Goal: Communication & Community: Answer question/provide support

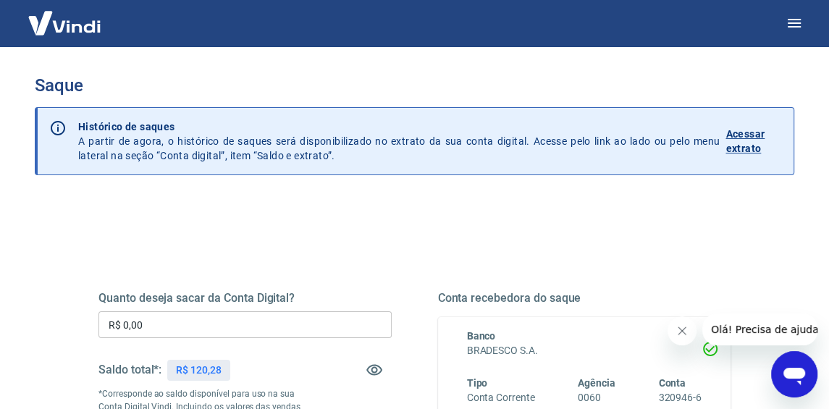
click at [737, 141] on p "Acessar extrato" at bounding box center [753, 141] width 56 height 29
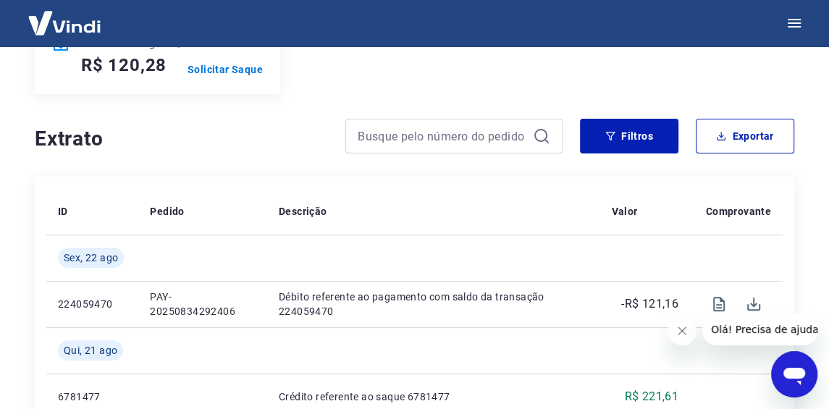
scroll to position [289, 0]
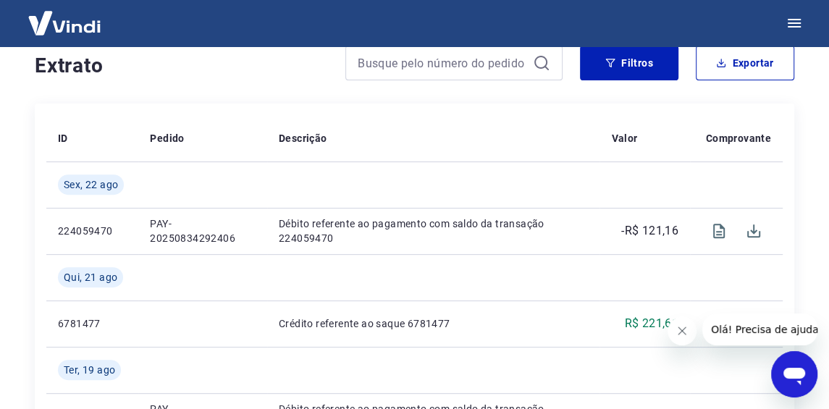
click at [801, 375] on icon "Abrir janela de mensagens" at bounding box center [794, 376] width 22 height 17
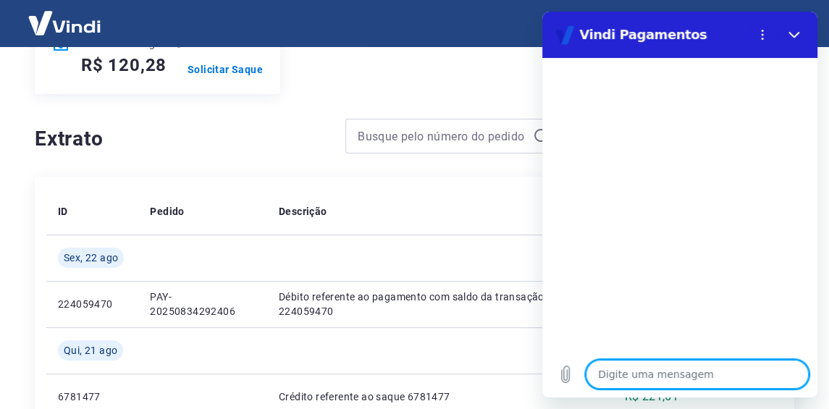
scroll to position [0, 0]
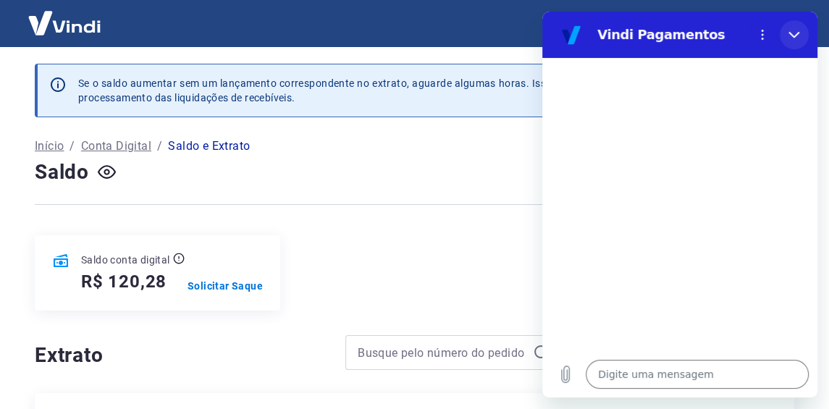
drag, startPoint x: 796, startPoint y: 37, endPoint x: 1265, endPoint y: 20, distance: 469.2
click at [796, 37] on icon "Fechar" at bounding box center [794, 35] width 12 height 12
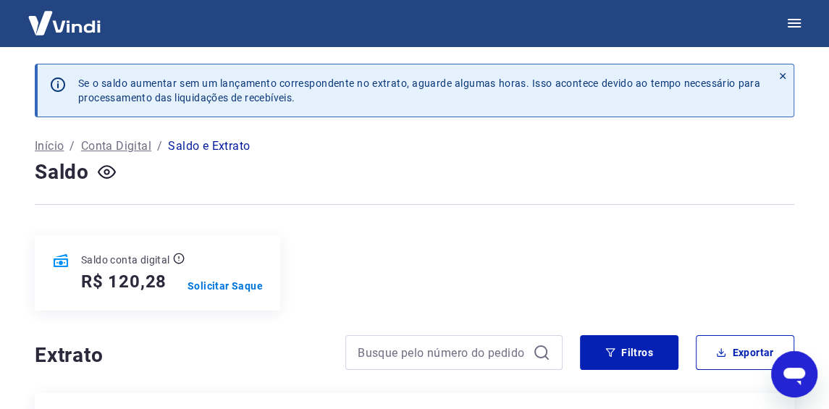
click at [797, 372] on icon "Abrir janela de mensagens" at bounding box center [794, 376] width 22 height 17
type textarea "x"
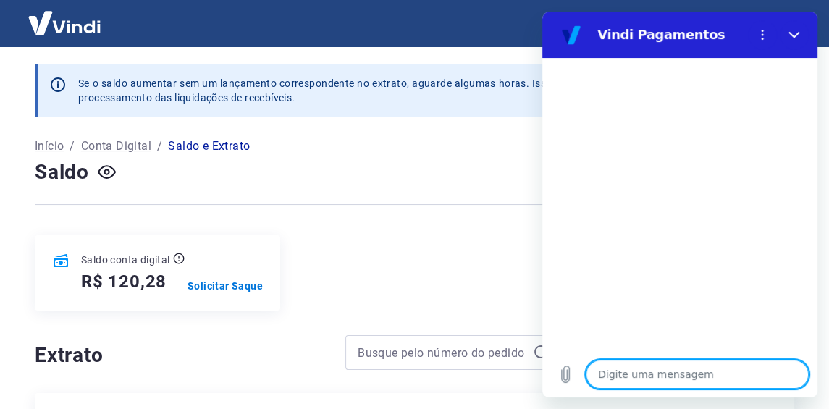
click at [737, 372] on textarea at bounding box center [696, 374] width 223 height 29
type textarea "o"
type textarea "x"
type textarea "ol"
type textarea "x"
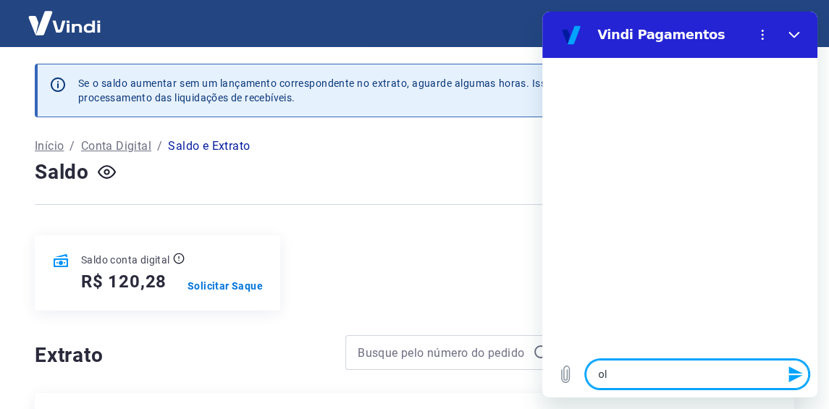
type textarea "ola"
type textarea "x"
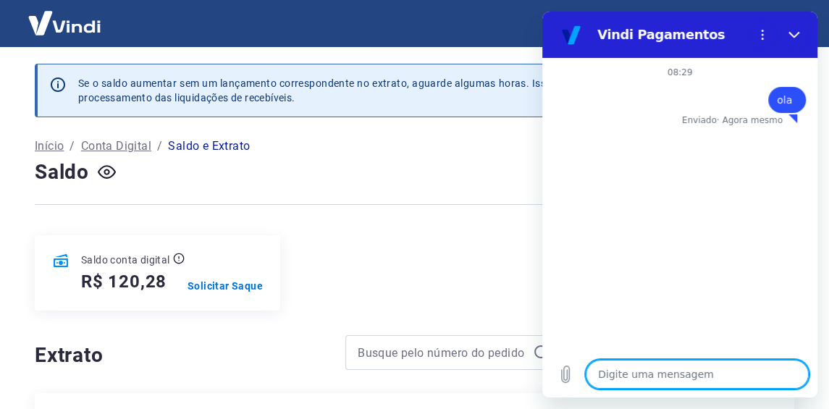
type textarea "e"
type textarea "x"
type textarea "eu"
type textarea "x"
type textarea "eu"
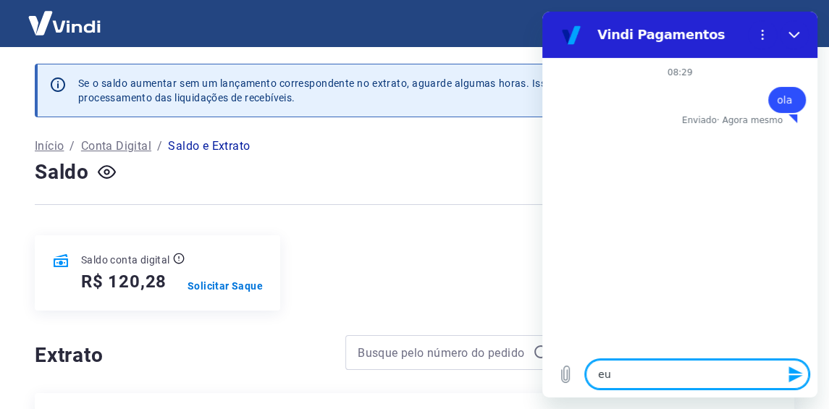
type textarea "x"
type textarea "eu e"
type textarea "x"
type textarea "eu es"
type textarea "x"
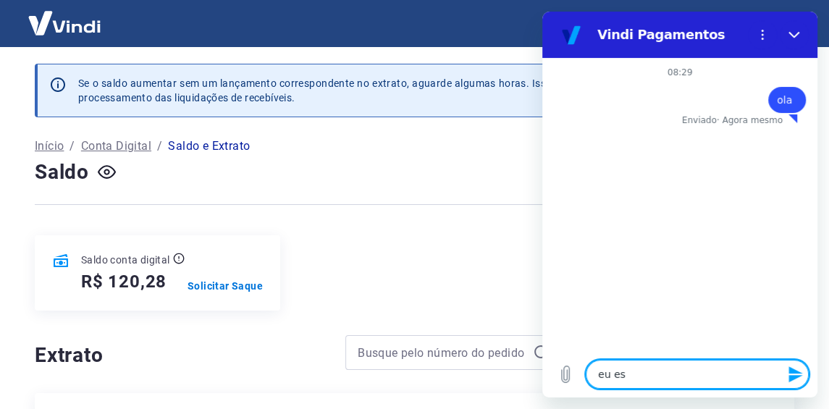
type textarea "eu est"
type textarea "x"
type textarea "eu esta"
type textarea "x"
type textarea "eu estav"
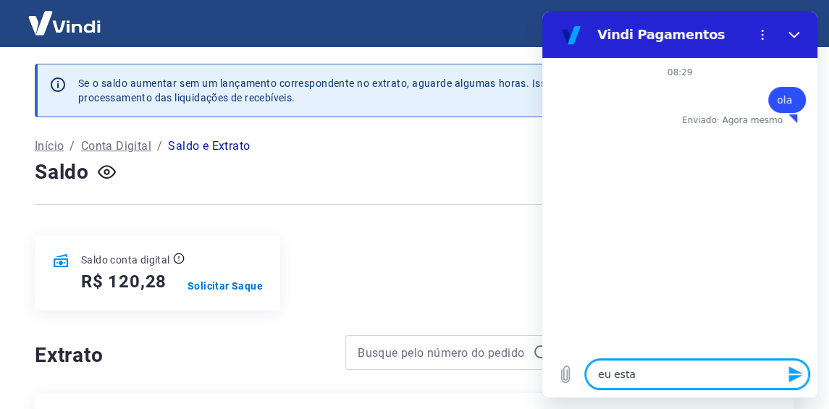
type textarea "x"
type textarea "eu estava"
type textarea "x"
type textarea "eu estava"
type textarea "x"
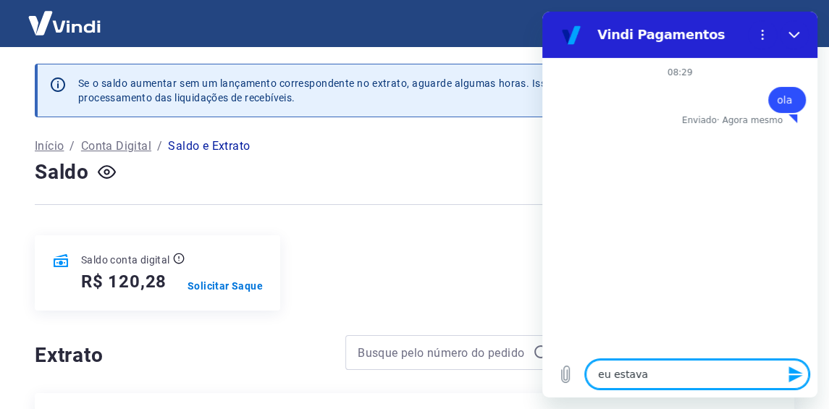
type textarea "eu estava e"
type textarea "x"
type textarea "eu estava em"
type textarea "x"
type textarea "eu estava em"
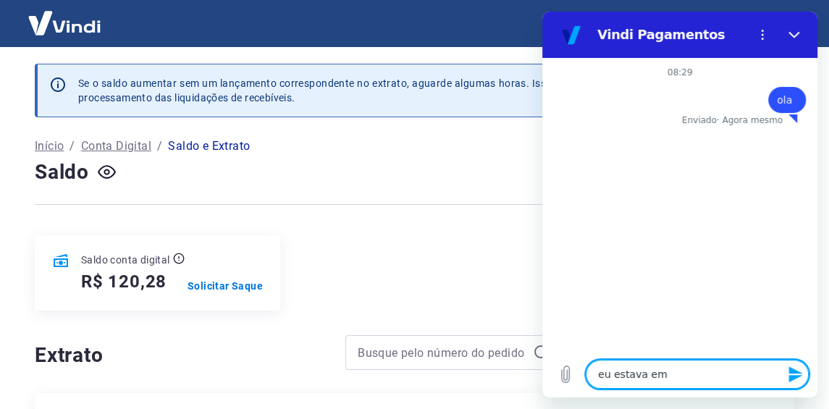
type textarea "x"
type textarea "eu estava em u"
type textarea "x"
type textarea "eu estava em um"
type textarea "x"
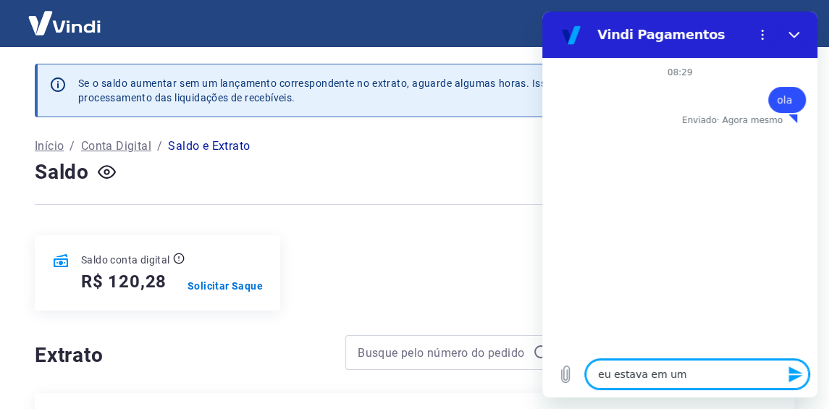
type textarea "eu estava em um"
type textarea "x"
type textarea "eu estava em um c"
type textarea "x"
type textarea "eu estava em um ch"
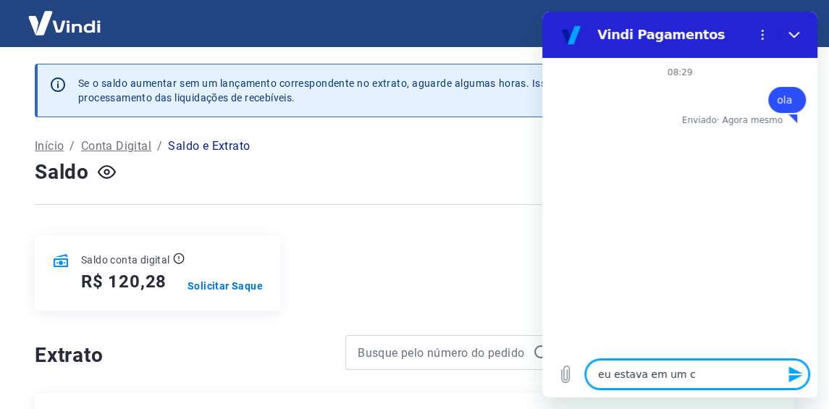
type textarea "x"
type textarea "eu estava em um cha"
type textarea "x"
type textarea "eu estava em um cham"
type textarea "x"
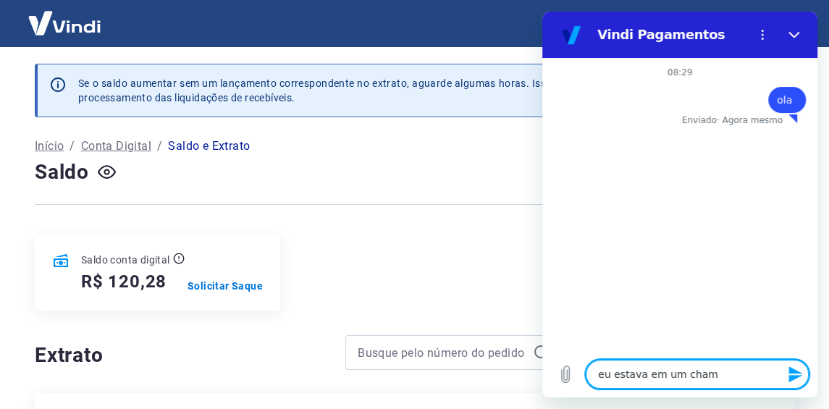
type textarea "eu estava em um chamd"
type textarea "x"
type textarea "eu estava em um chamdo"
type textarea "x"
type textarea "eu estava em um chamdo"
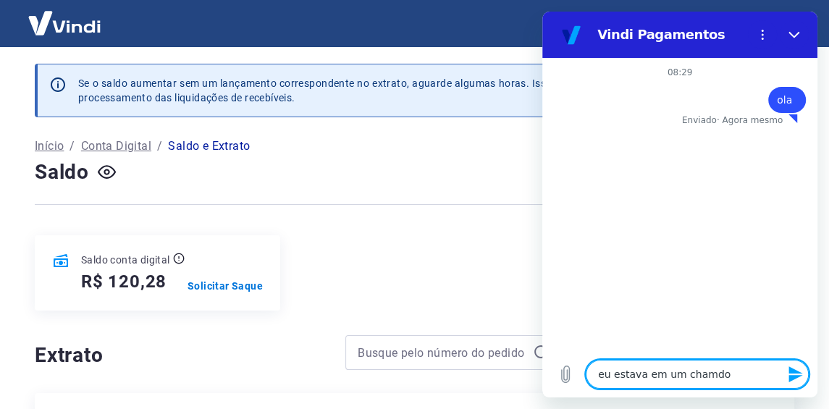
type textarea "x"
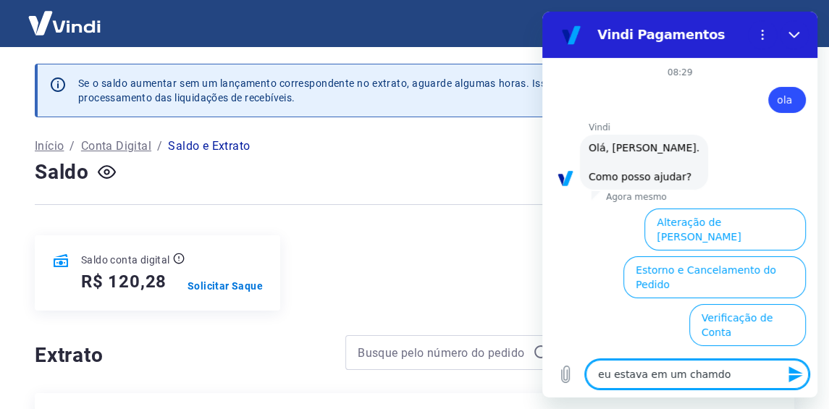
type textarea "eu estava em um chamdo"
type textarea "x"
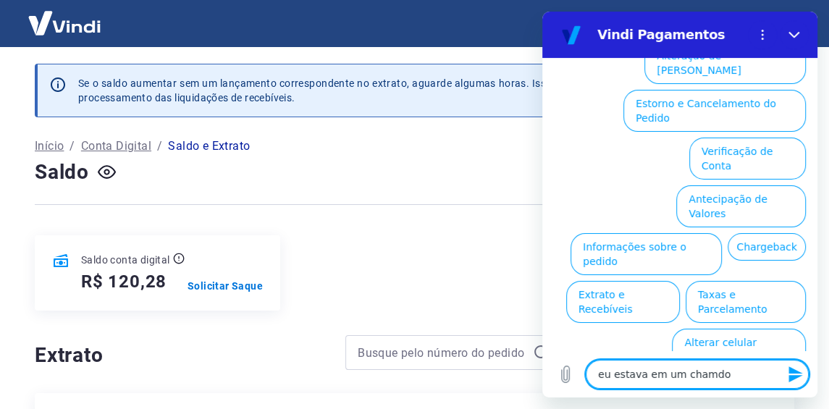
type textarea "eu estava em um chamd"
type textarea "x"
type textarea "eu estava em um cham"
type textarea "x"
type textarea "eu estava em um chama"
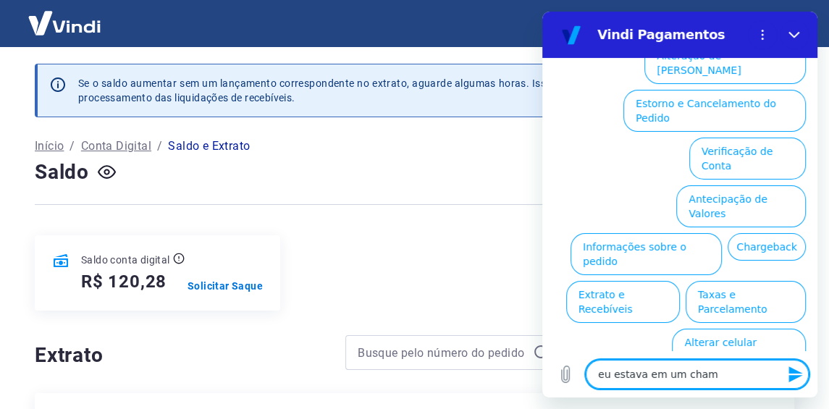
type textarea "x"
type textarea "eu estava em um chamad"
type textarea "x"
type textarea "eu estava em um chamado"
type textarea "x"
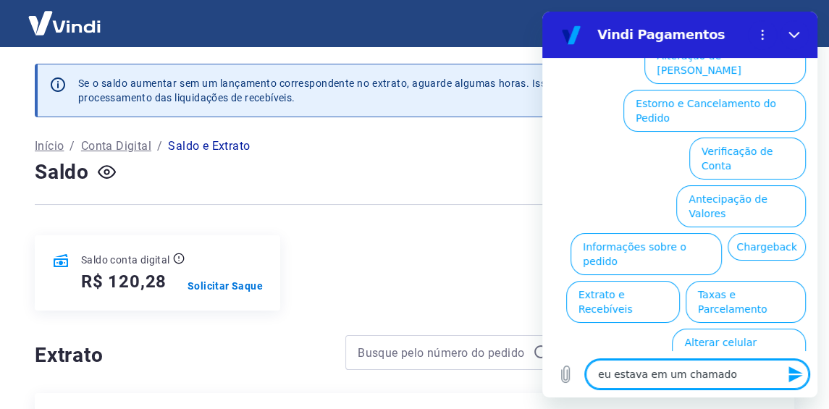
type textarea "eu estava em um chamado"
type textarea "x"
type textarea "eu estava em um chamado c"
type textarea "x"
type textarea "eu estava em um chamado co"
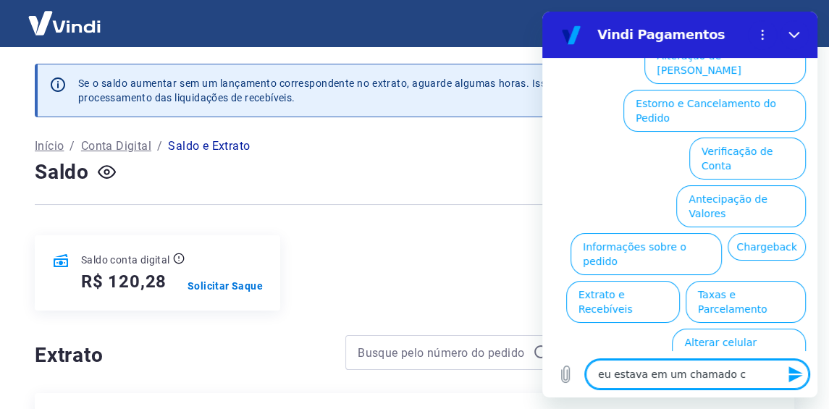
type textarea "x"
type textarea "eu estava em um chamado com"
type textarea "x"
type textarea "eu estava em um chamado com"
type textarea "x"
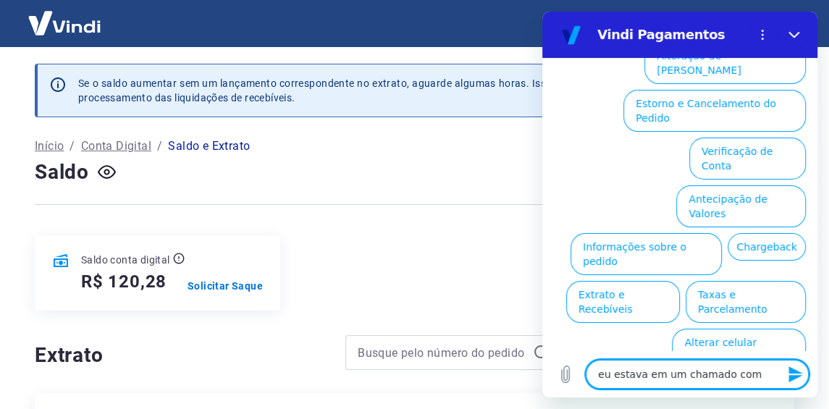
type textarea "eu estava em um chamado com"
type textarea "x"
type textarea "eu estava em um chamado co"
type textarea "x"
type textarea "eu estava em um chamado c"
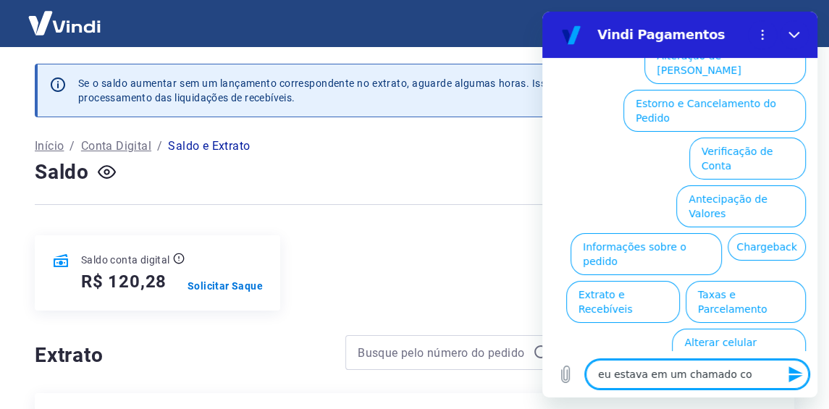
type textarea "x"
type textarea "eu estava em um chamado"
type textarea "x"
type textarea "eu estava em um chamado"
type textarea "x"
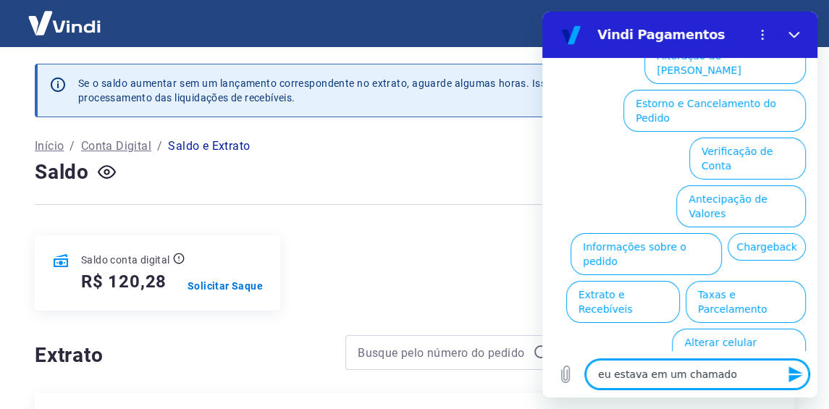
type textarea "eu estava em um chamad"
type textarea "x"
type textarea "eu estava em um chama"
type textarea "x"
type textarea "eu estava em um cham"
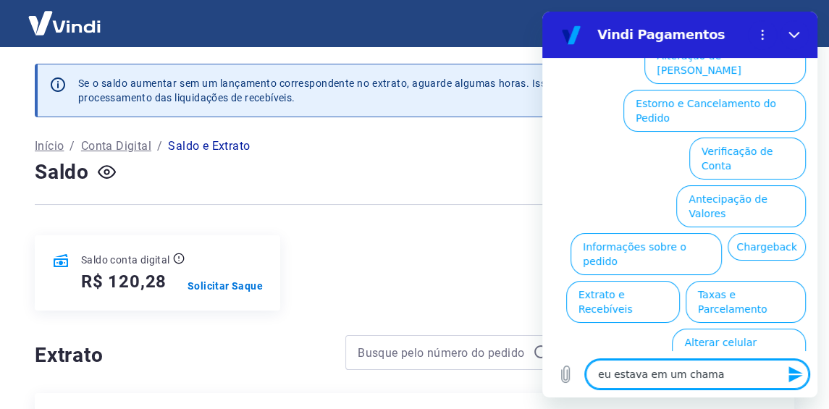
type textarea "x"
type textarea "eu estava em um cha"
type textarea "x"
type textarea "eu estava em um ch"
type textarea "x"
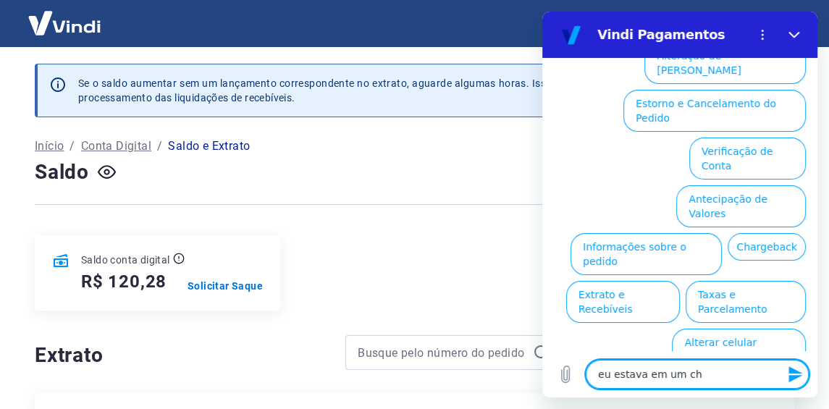
type textarea "eu estava em um c"
type textarea "x"
type textarea "eu estava em um"
type textarea "x"
type textarea "eu estava em um"
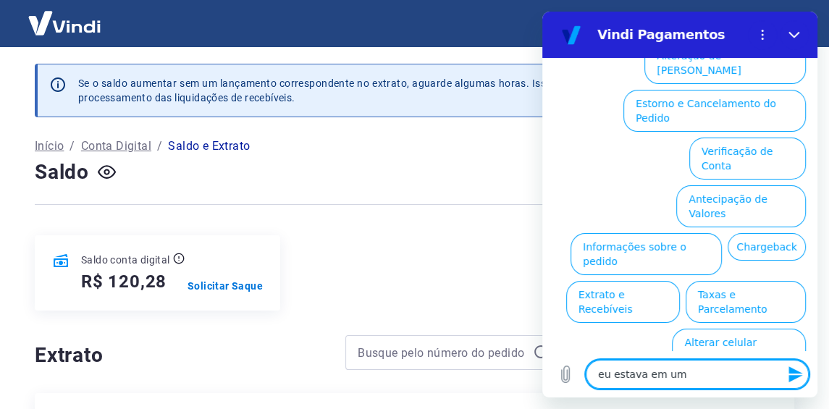
type textarea "x"
type textarea "eu estava em u"
type textarea "x"
type textarea "eu estava em"
type textarea "x"
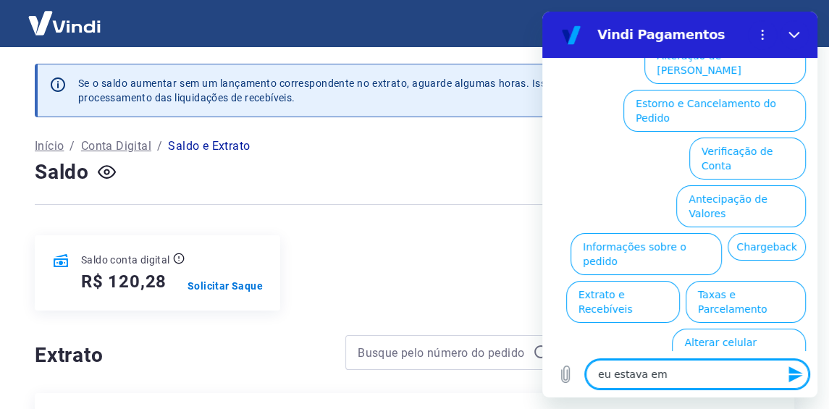
type textarea "eu estava em"
type textarea "x"
type textarea "eu estava e"
type textarea "x"
type textarea "eu estava"
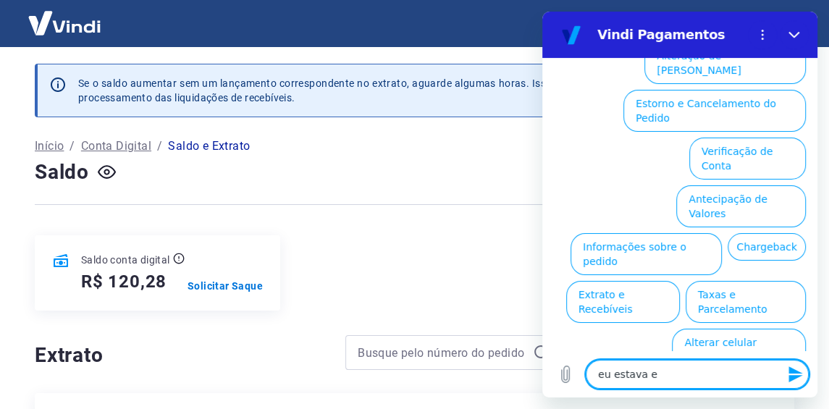
type textarea "x"
type textarea "eu estava"
type textarea "x"
type textarea "eu estav"
type textarea "x"
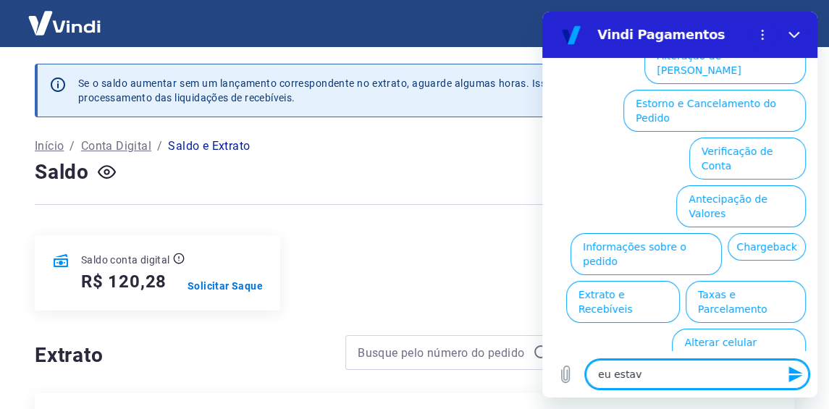
type textarea "eu esta"
type textarea "x"
type textarea "eu est"
type textarea "x"
type textarea "eu es"
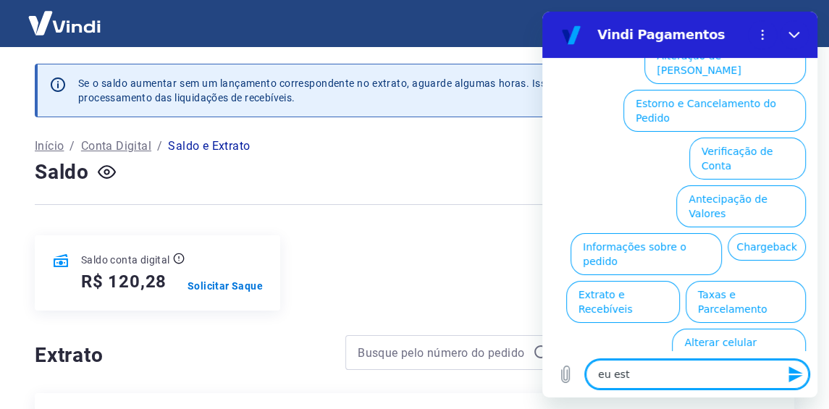
type textarea "x"
type textarea "eu e"
type textarea "x"
type textarea "eu"
type textarea "x"
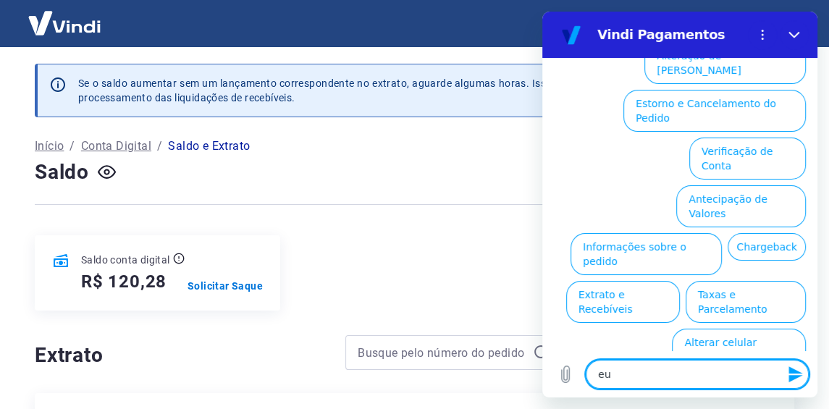
type textarea "eu"
type textarea "x"
type textarea "e"
type textarea "x"
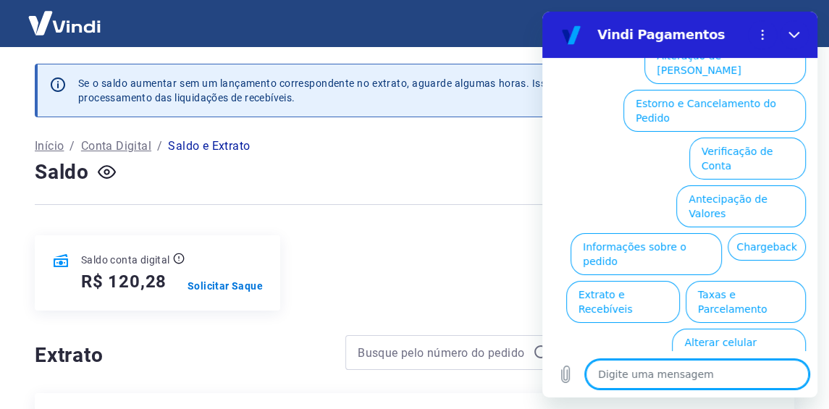
type textarea "6785413"
type textarea "x"
type textarea "678541"
type textarea "x"
type textarea "67854"
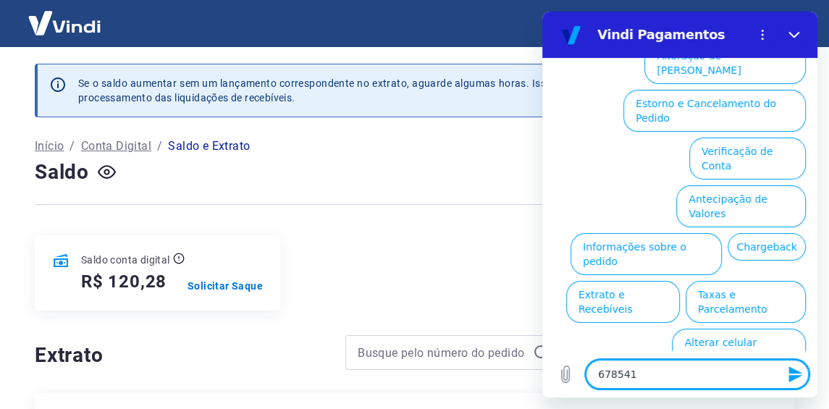
type textarea "x"
type textarea "6785"
type textarea "x"
type textarea "678"
type textarea "x"
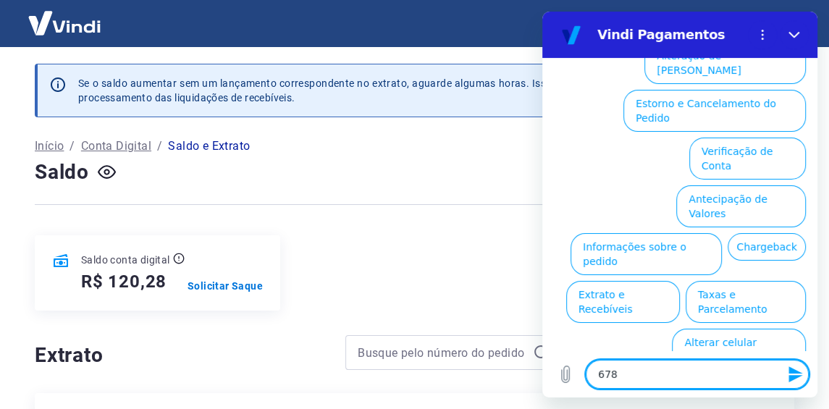
type textarea "67"
type textarea "x"
type textarea "6"
type textarea "x"
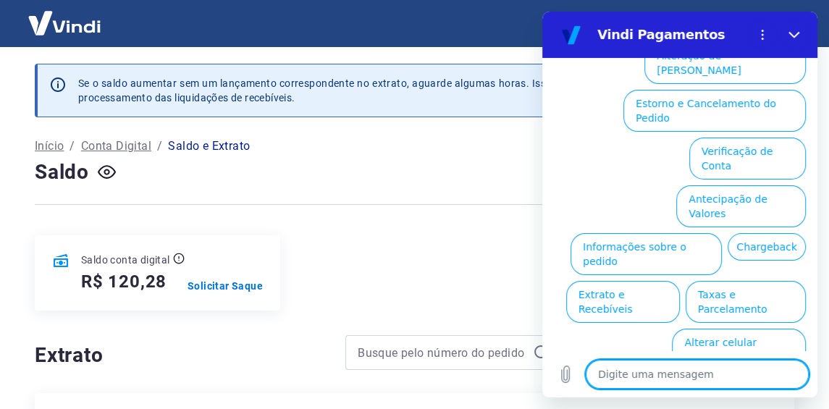
type textarea "f"
type textarea "x"
type textarea "fa"
type textarea "x"
type textarea "fal"
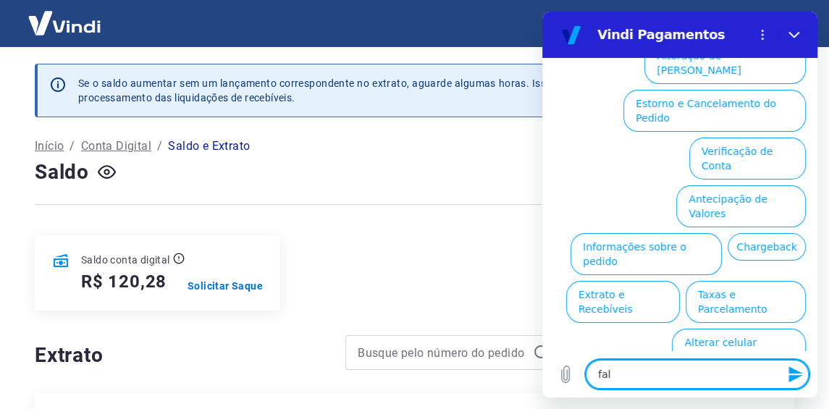
type textarea "x"
type textarea "fala"
type textarea "x"
type textarea "falar"
type textarea "x"
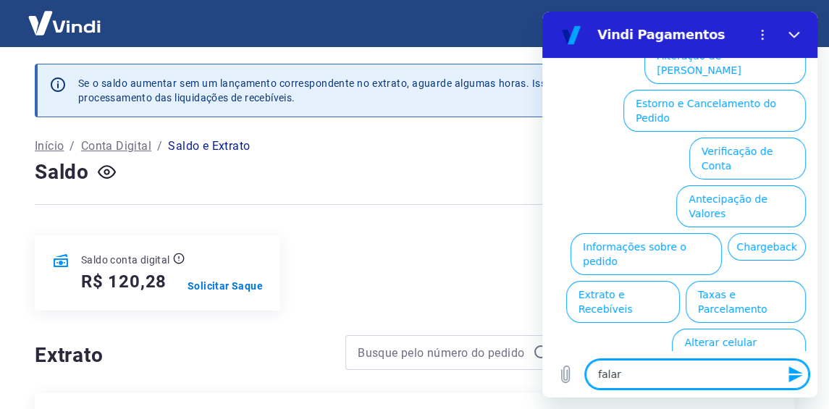
type textarea "falar"
type textarea "x"
type textarea "falar c"
type textarea "x"
type textarea "falar co"
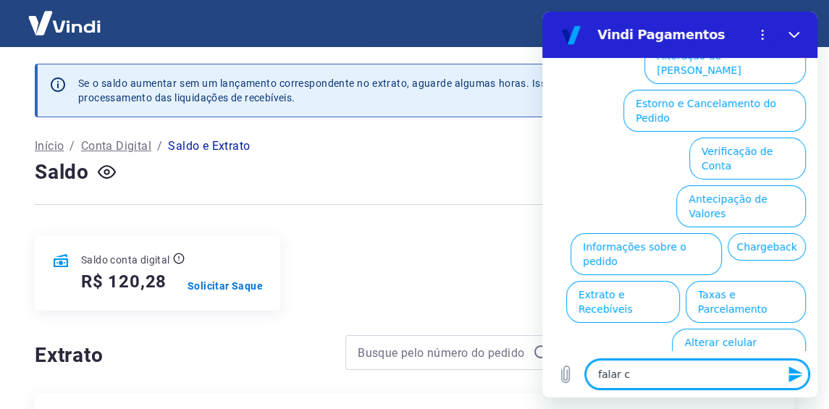
type textarea "x"
type textarea "falar com"
type textarea "x"
type textarea "falar com"
type textarea "x"
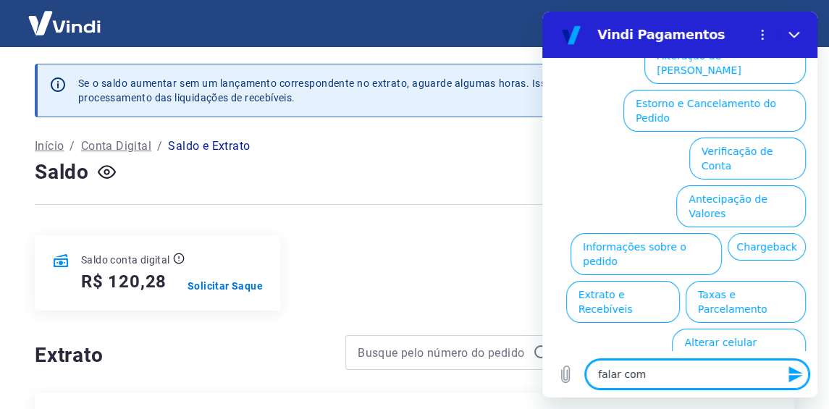
type textarea "falar com a"
type textarea "x"
type textarea "falar com at"
type textarea "x"
type textarea "falar com ate"
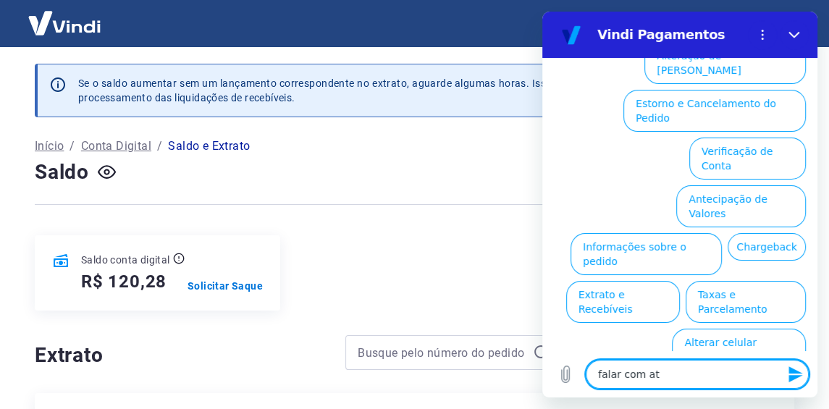
type textarea "x"
type textarea "falar com aten"
type textarea "x"
type textarea "falar com atend"
type textarea "x"
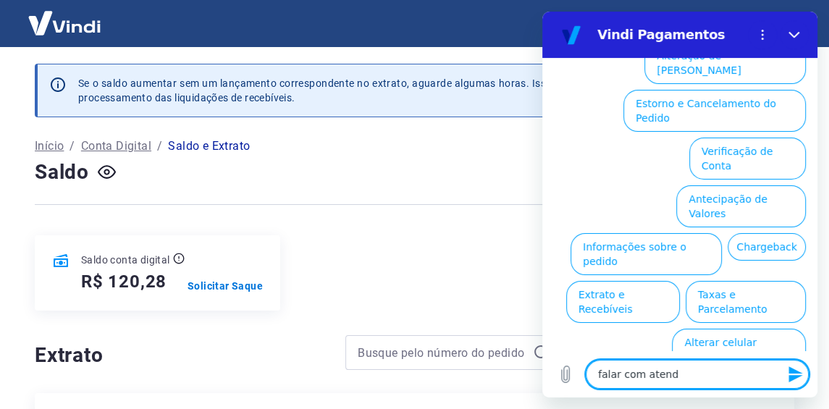
type textarea "falar com atende"
type textarea "x"
type textarea "falar com atenden"
type textarea "x"
type textarea "falar com atendent"
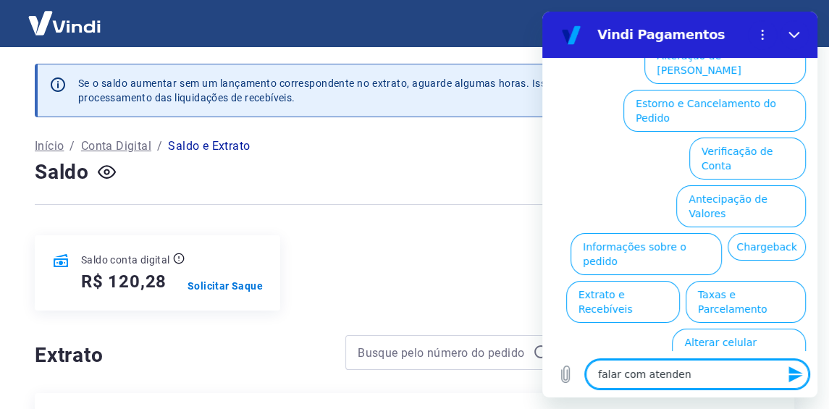
type textarea "x"
type textarea "falar com atendente"
type textarea "x"
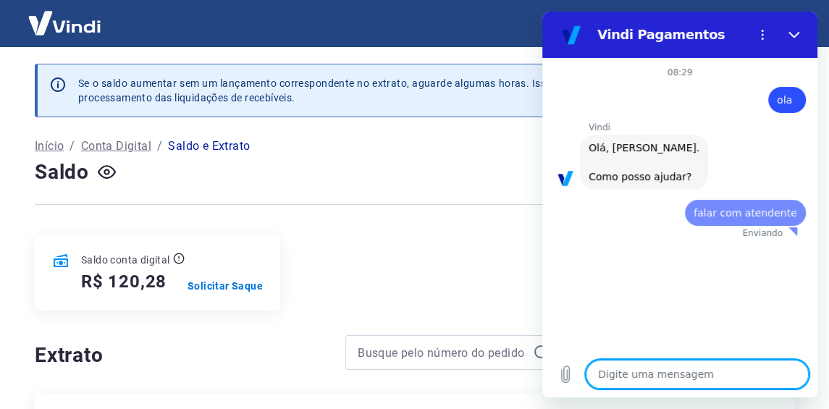
type textarea "x"
type textarea "f"
type textarea "x"
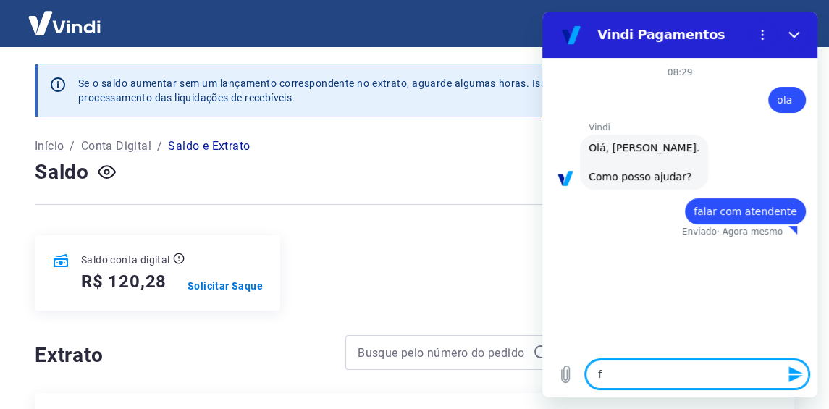
type textarea "fa"
type textarea "x"
type textarea "fal"
type textarea "x"
type textarea "fala"
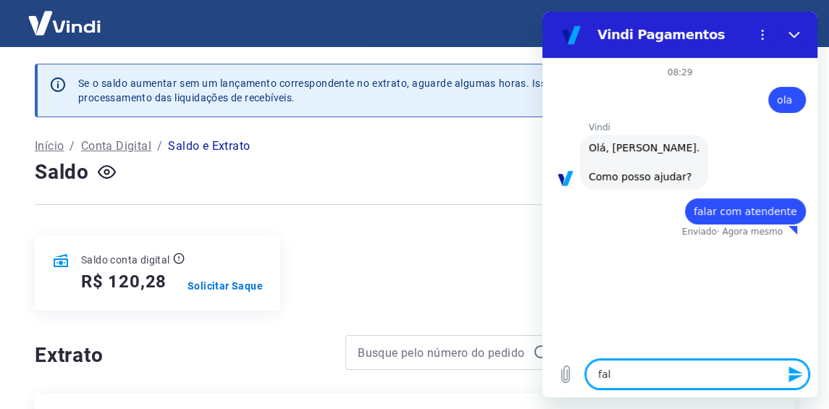
type textarea "x"
type textarea "falar"
type textarea "x"
type textarea "falar"
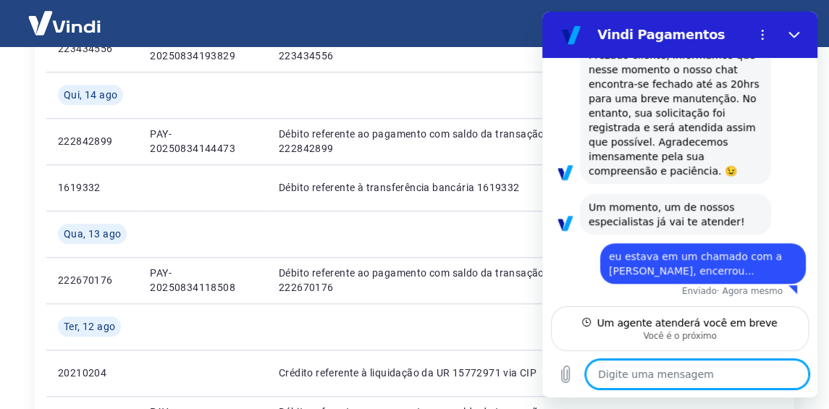
scroll to position [868, 0]
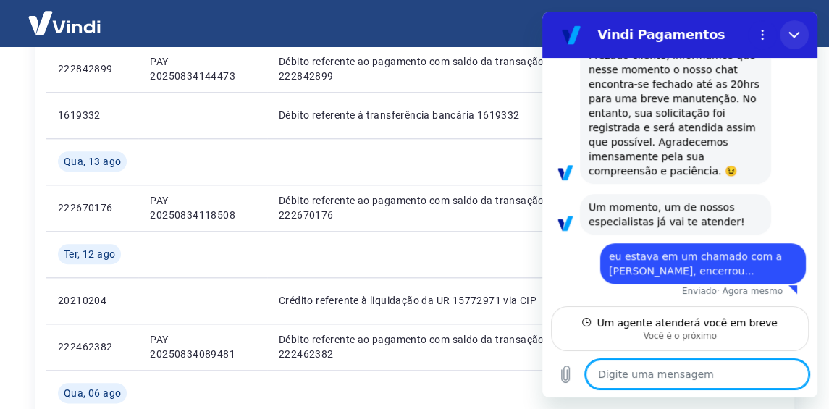
click at [792, 37] on icon "Fechar" at bounding box center [794, 35] width 12 height 12
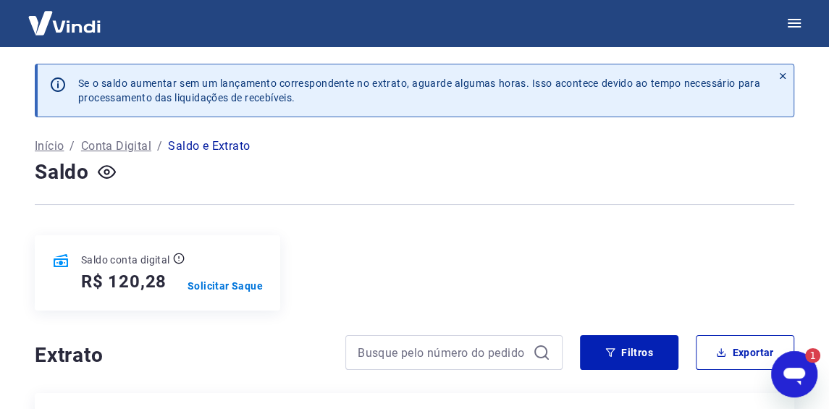
scroll to position [216, 0]
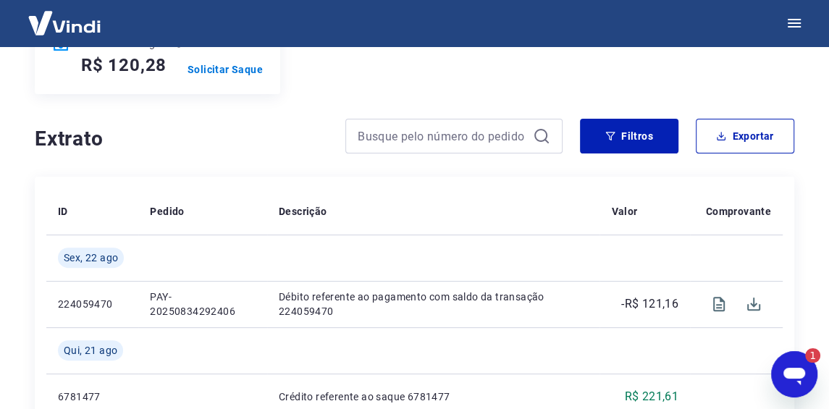
click at [796, 360] on div "1" at bounding box center [805, 355] width 29 height 14
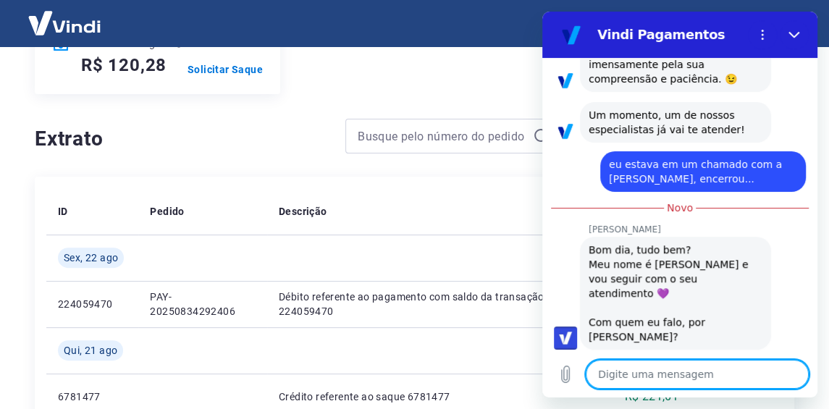
scroll to position [289, 0]
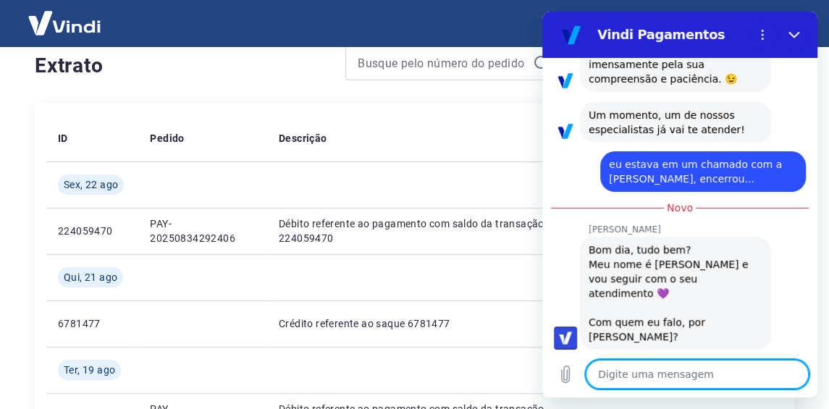
click at [624, 378] on textarea at bounding box center [696, 374] width 223 height 29
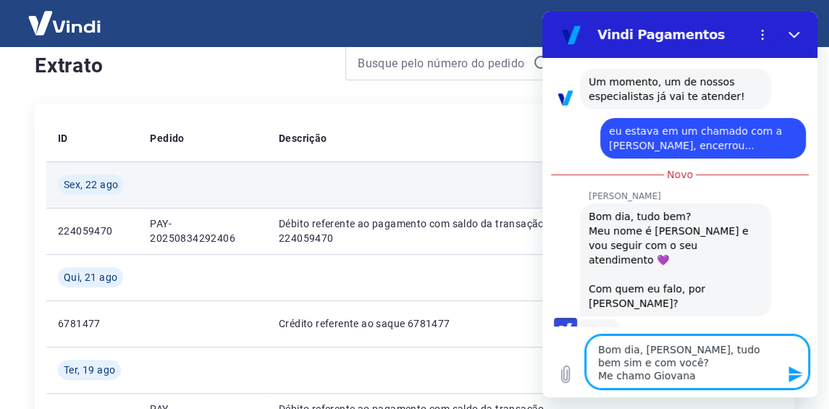
scroll to position [662, 0]
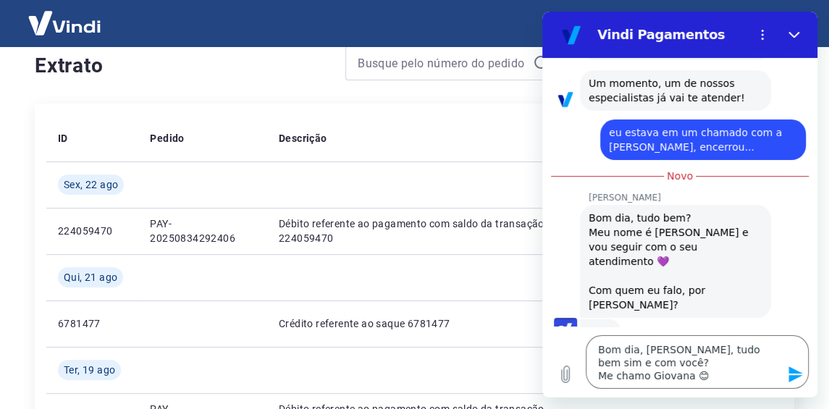
click at [793, 376] on icon "Enviar mensagem" at bounding box center [795, 374] width 14 height 16
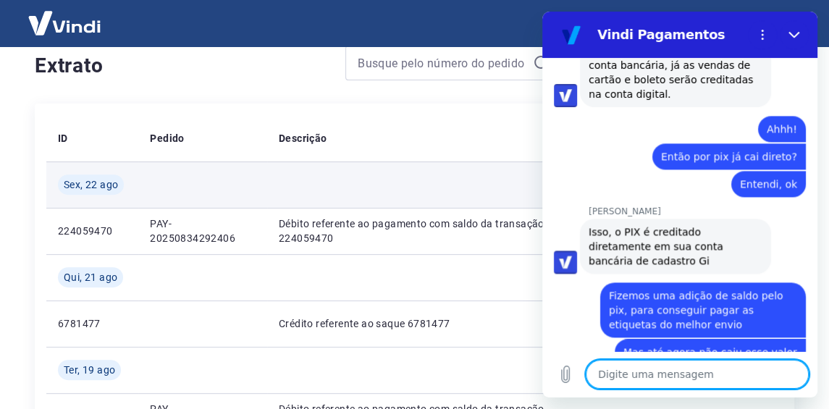
scroll to position [507, 0]
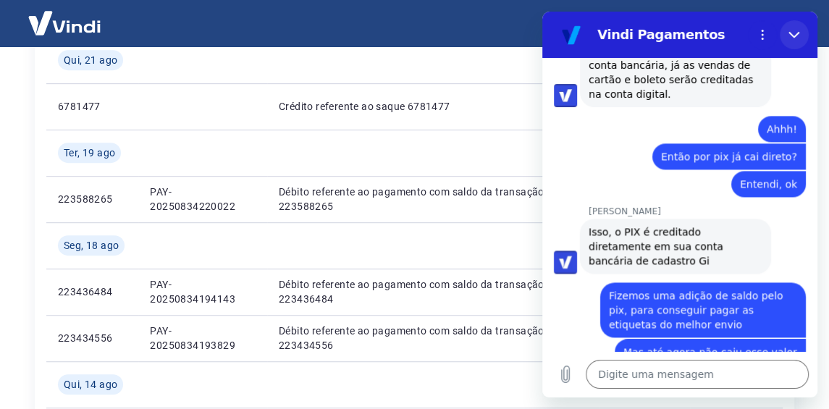
click at [789, 39] on icon "Fechar" at bounding box center [794, 35] width 12 height 12
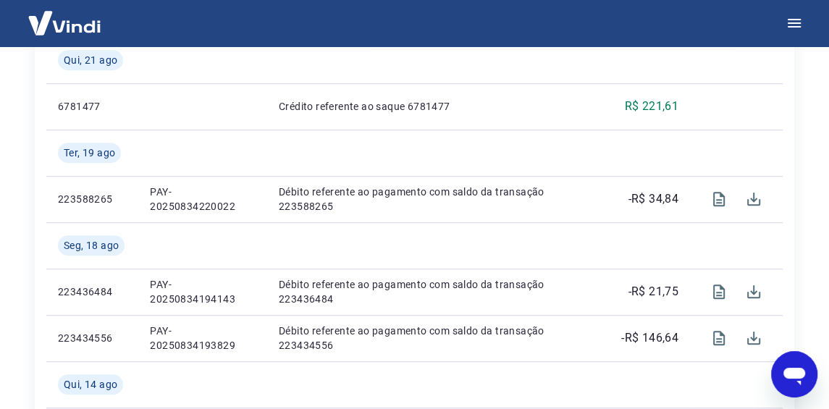
click at [803, 363] on icon "Abrir janela de mensagens" at bounding box center [794, 374] width 26 height 26
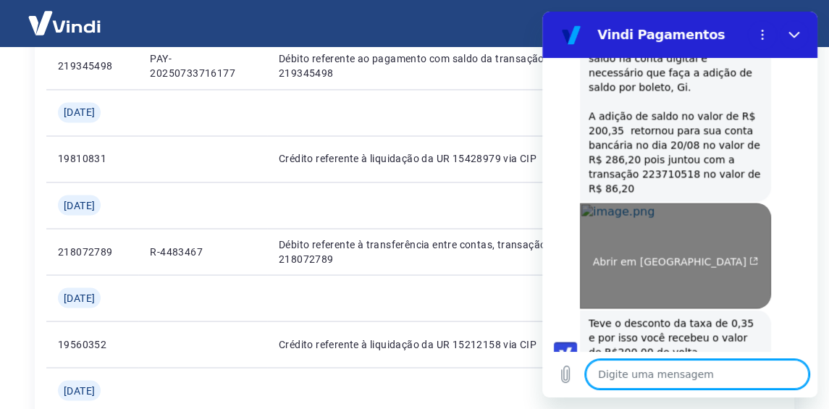
scroll to position [1486, 0]
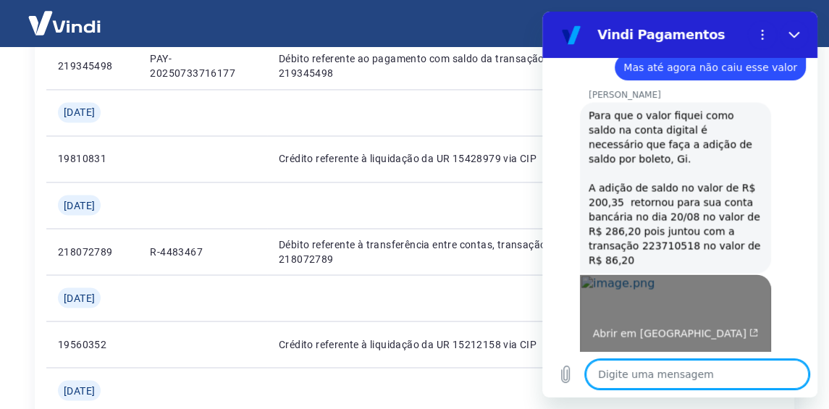
click at [633, 274] on link "Abrir em nova aba" at bounding box center [675, 327] width 191 height 106
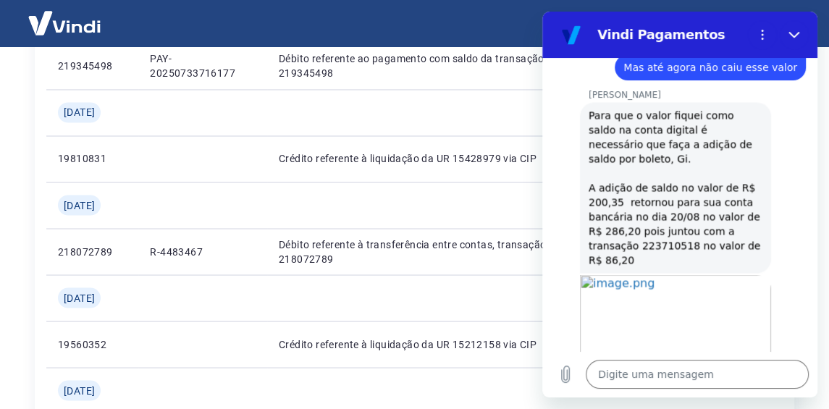
click at [567, 138] on div "Viviane Geraldi diz: Para que o valor fiquei como saldo na conta digital é nece…" at bounding box center [685, 187] width 263 height 172
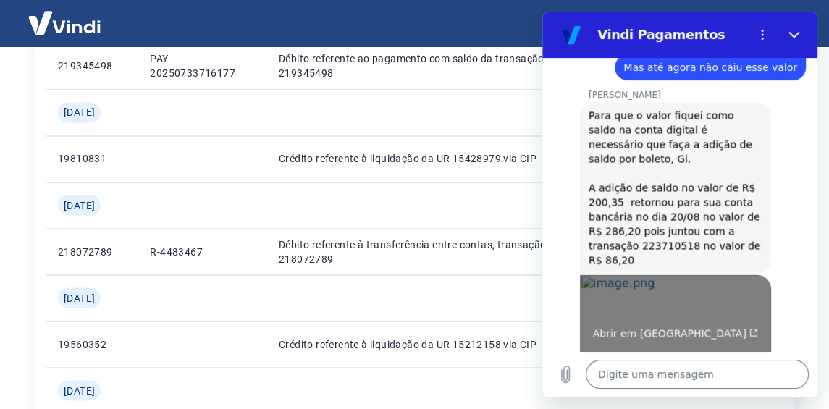
scroll to position [1557, 0]
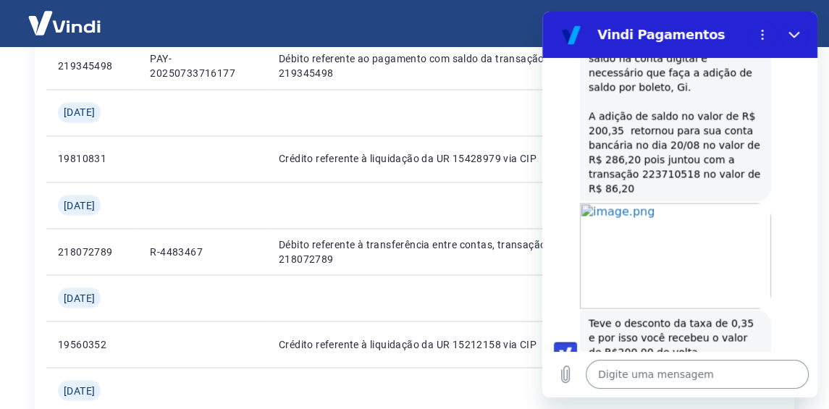
click at [635, 378] on textarea at bounding box center [696, 374] width 223 height 29
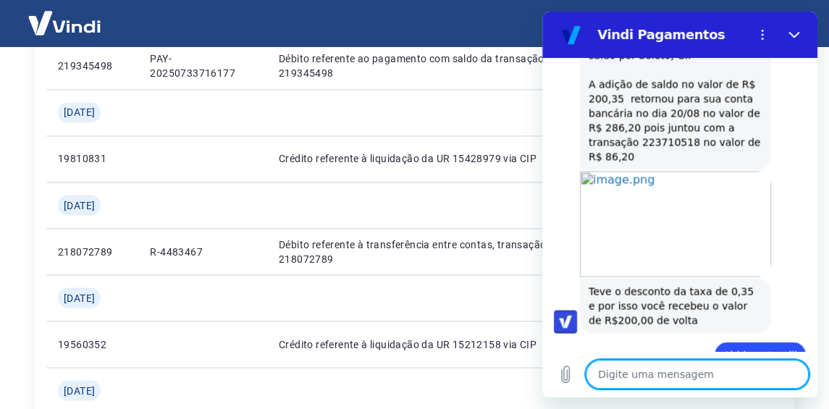
scroll to position [1592, 0]
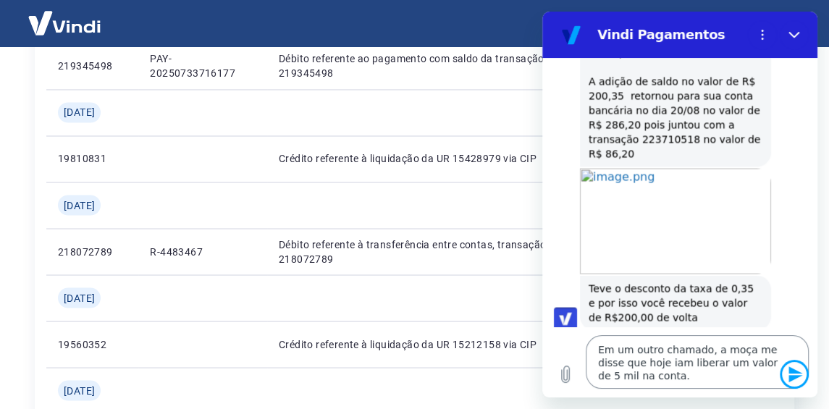
click button "Enviar mensagem" at bounding box center [793, 374] width 29 height 29
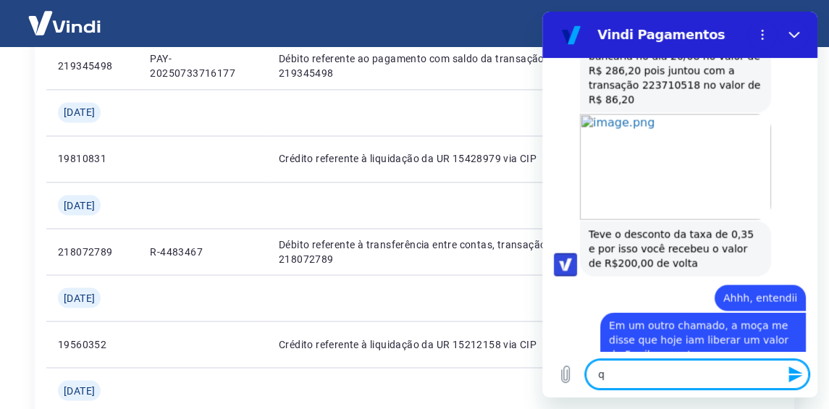
scroll to position [1648, 0]
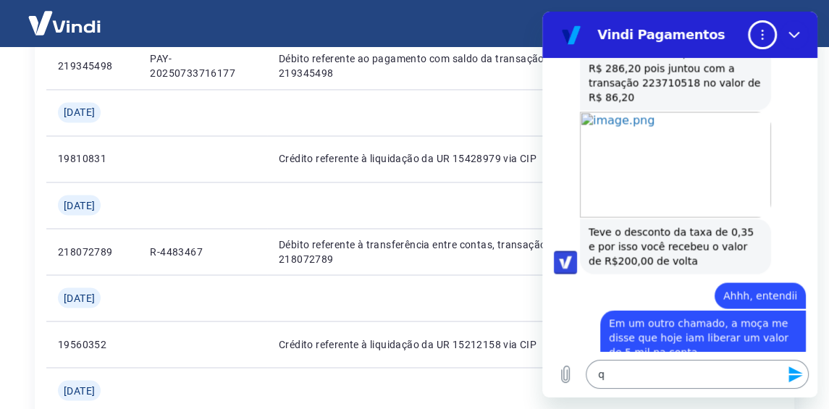
click at [635, 378] on textarea "q" at bounding box center [696, 374] width 223 height 29
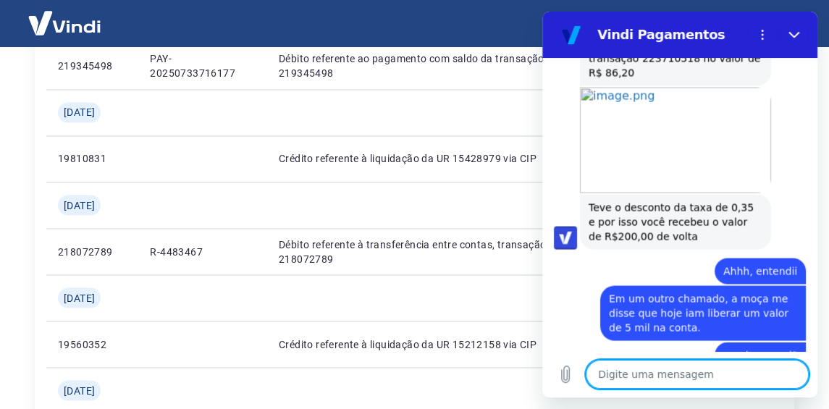
scroll to position [1676, 0]
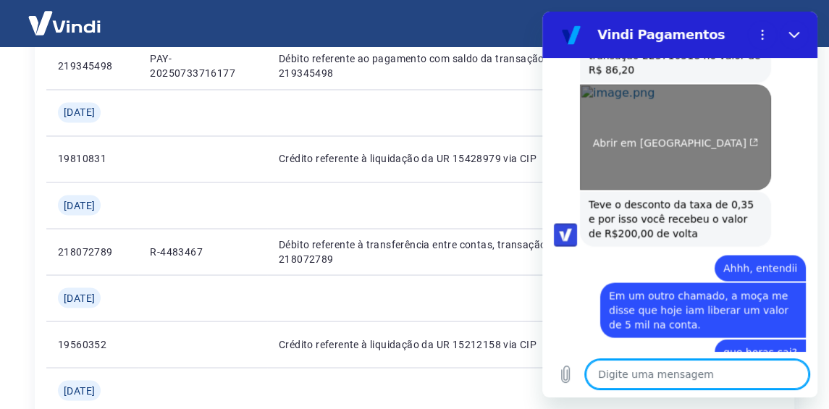
click at [669, 148] on link "Abrir em nova aba" at bounding box center [675, 137] width 191 height 106
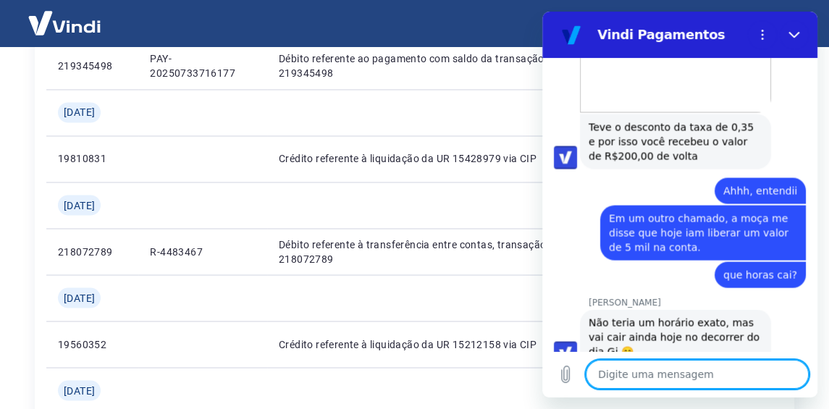
click at [636, 379] on textarea at bounding box center [696, 374] width 223 height 29
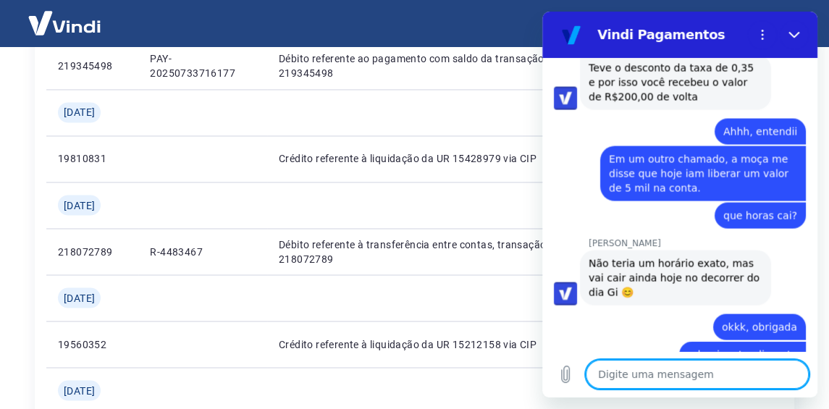
scroll to position [1815, 0]
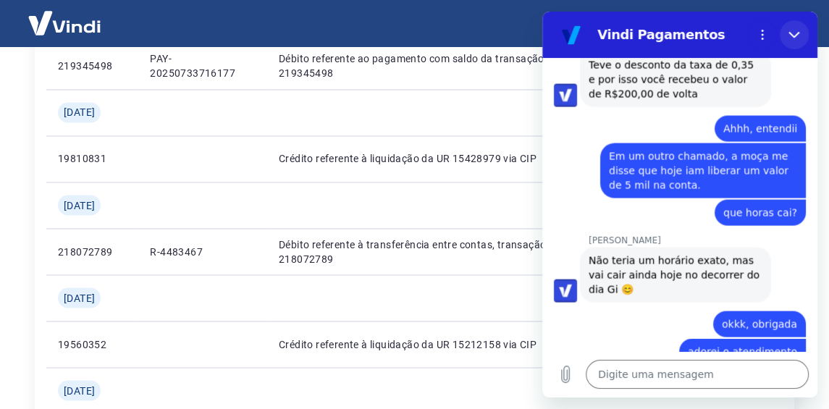
drag, startPoint x: 797, startPoint y: 33, endPoint x: 1330, endPoint y: 55, distance: 533.7
click at [797, 33] on icon "Fechar" at bounding box center [793, 35] width 11 height 7
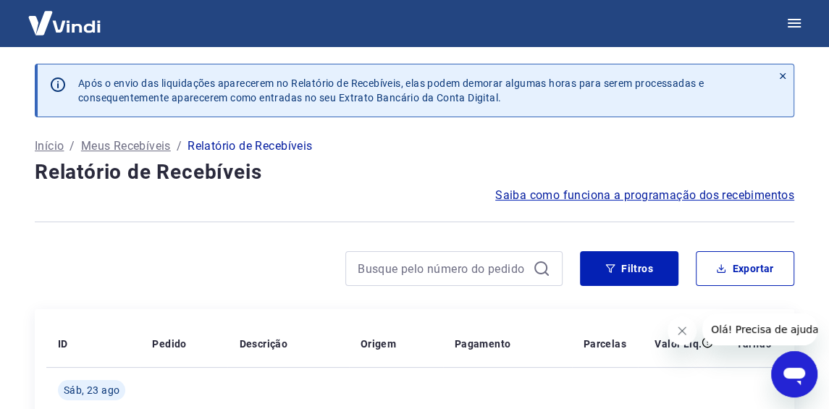
scroll to position [289, 0]
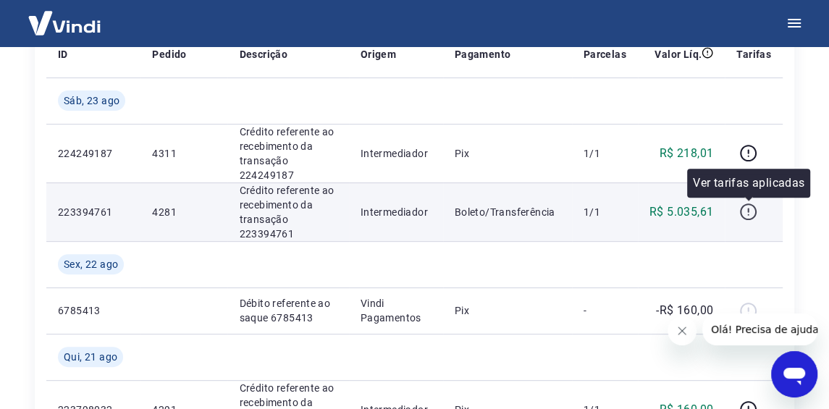
click at [750, 213] on icon "button" at bounding box center [748, 212] width 18 height 18
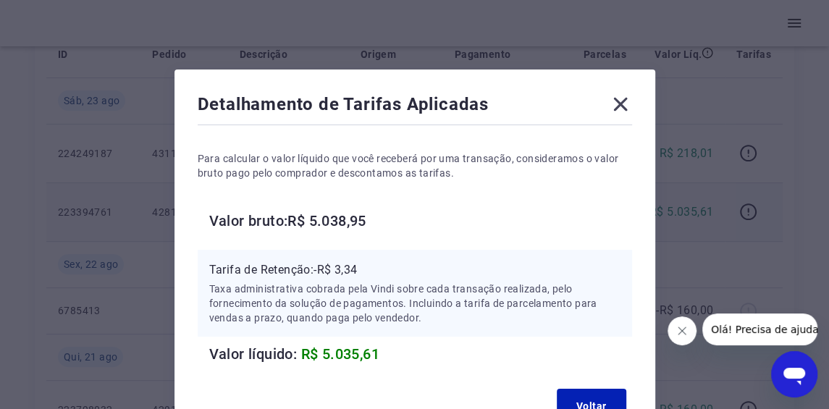
scroll to position [72, 0]
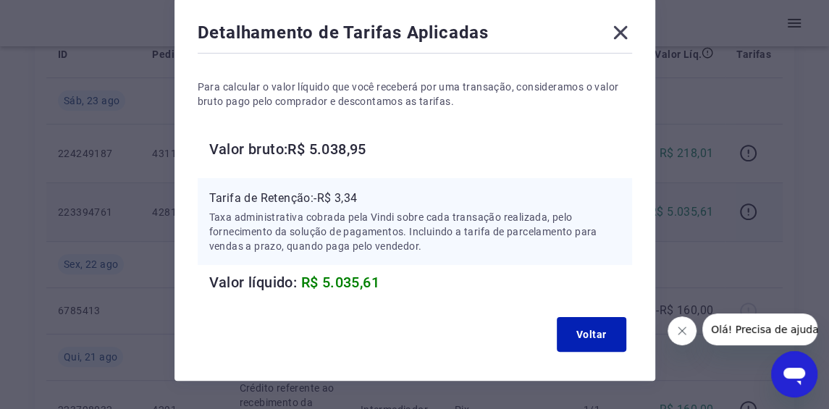
click at [619, 38] on icon at bounding box center [620, 32] width 23 height 23
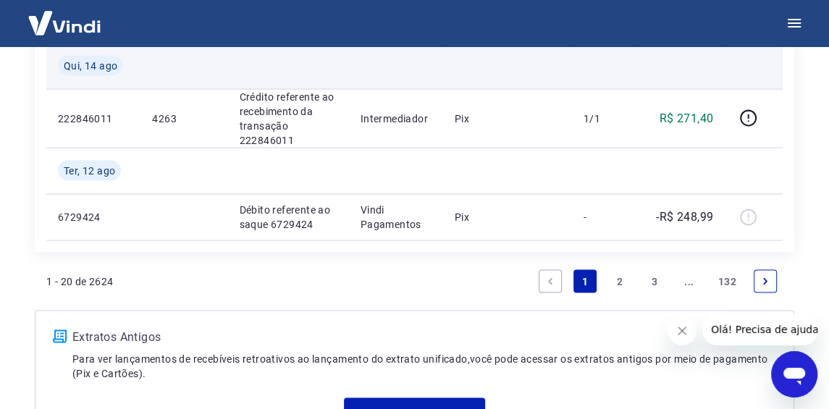
scroll to position [1591, 0]
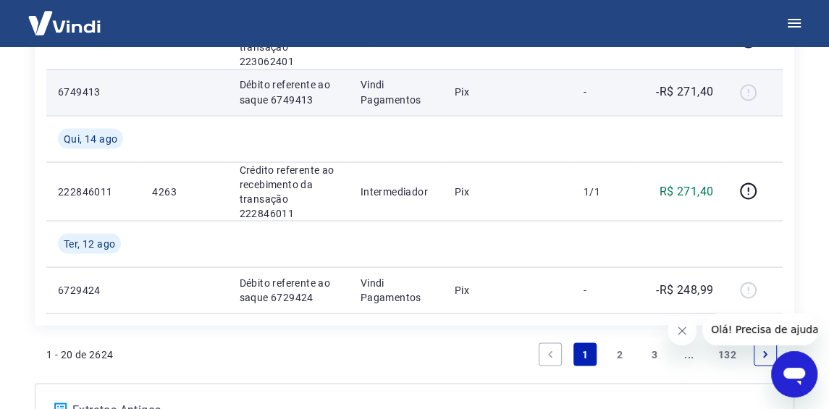
click at [745, 86] on div at bounding box center [753, 91] width 35 height 23
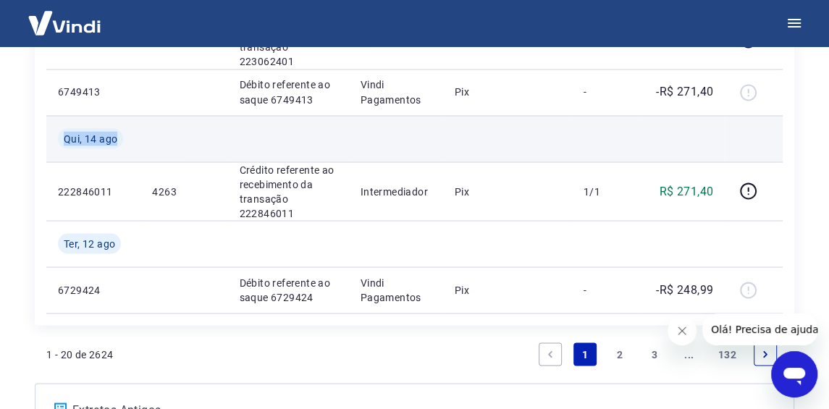
scroll to position [1520, 0]
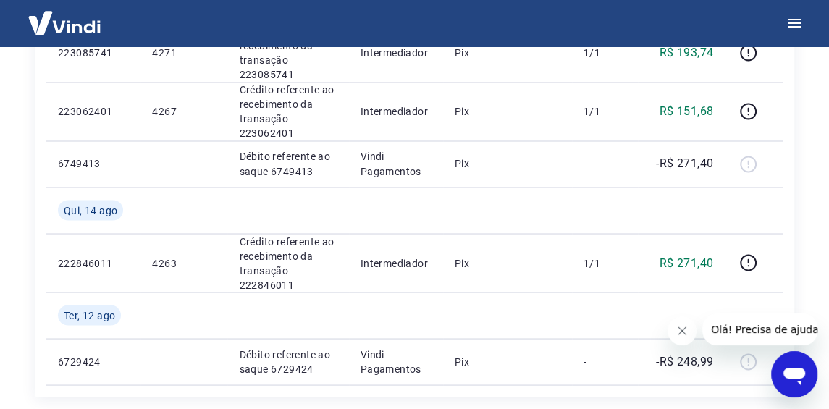
drag, startPoint x: 799, startPoint y: 206, endPoint x: 799, endPoint y: 249, distance: 43.4
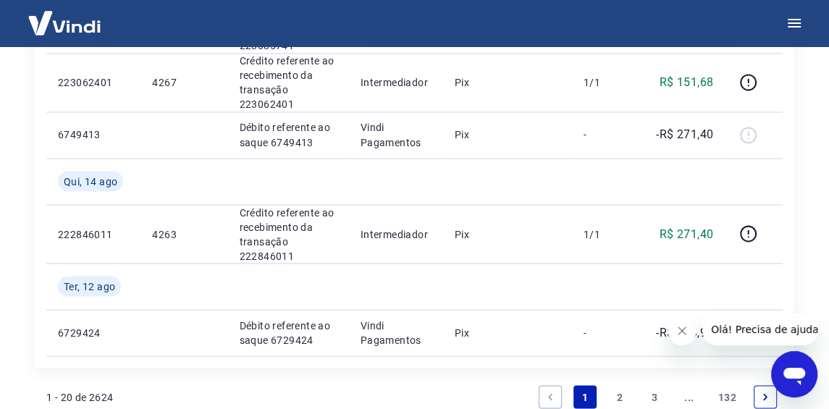
click at [795, 386] on icon "Abrir janela de mensagens" at bounding box center [794, 374] width 26 height 26
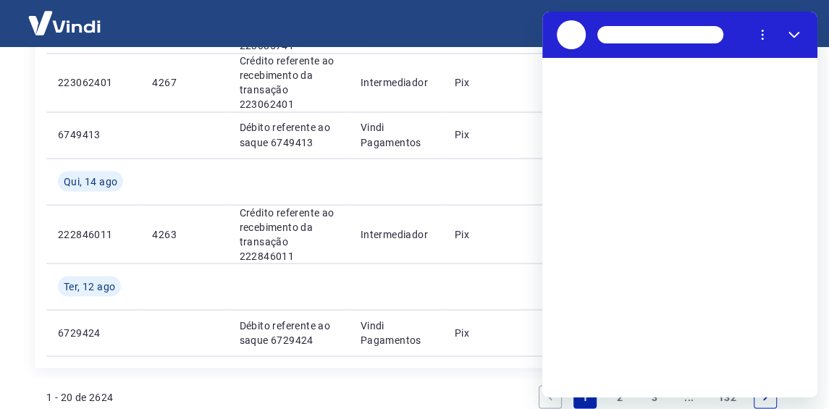
scroll to position [0, 0]
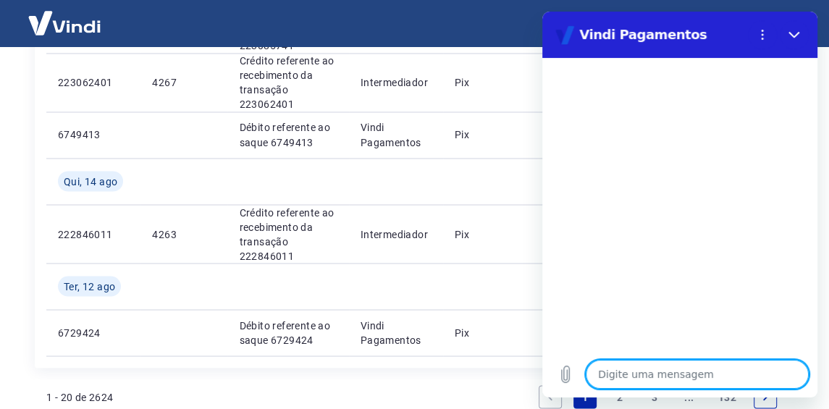
type textarea "f"
type textarea "x"
type textarea "fa"
type textarea "x"
type textarea "fal"
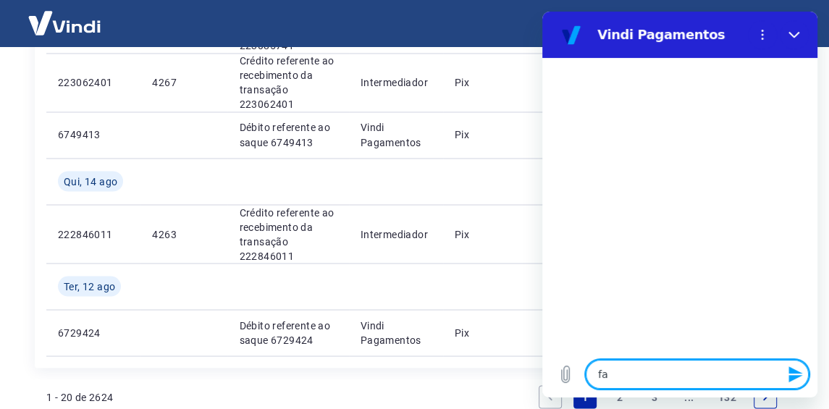
type textarea "x"
type textarea "fala"
type textarea "x"
type textarea "falar"
type textarea "x"
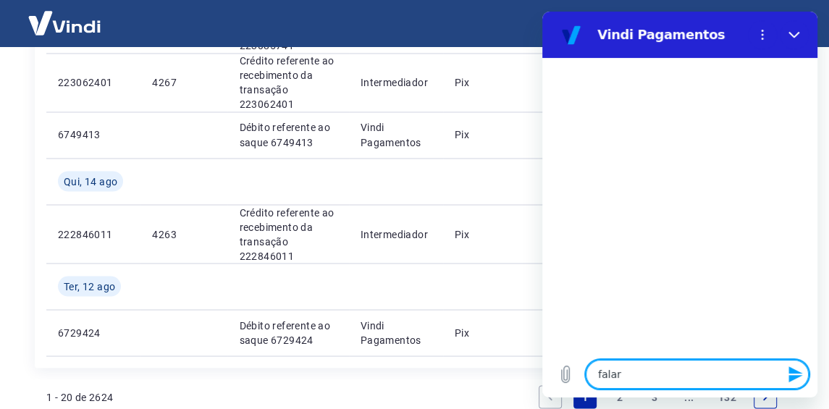
type textarea "falar"
type textarea "x"
type textarea "falar c"
type textarea "x"
type textarea "falar co"
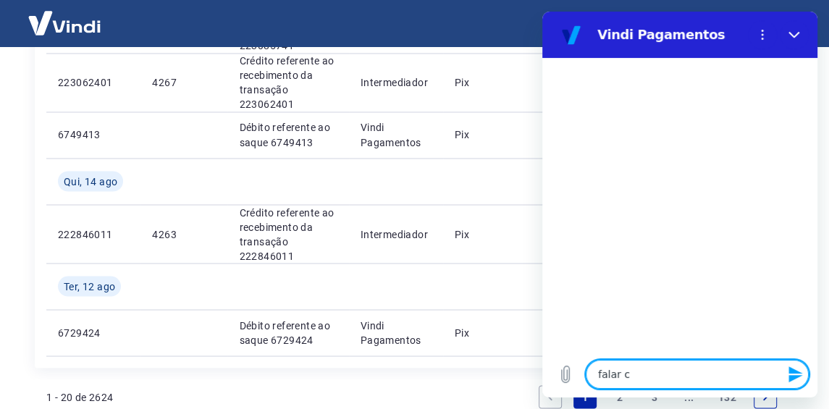
type textarea "x"
type textarea "falar com"
type textarea "x"
type textarea "falar com"
type textarea "x"
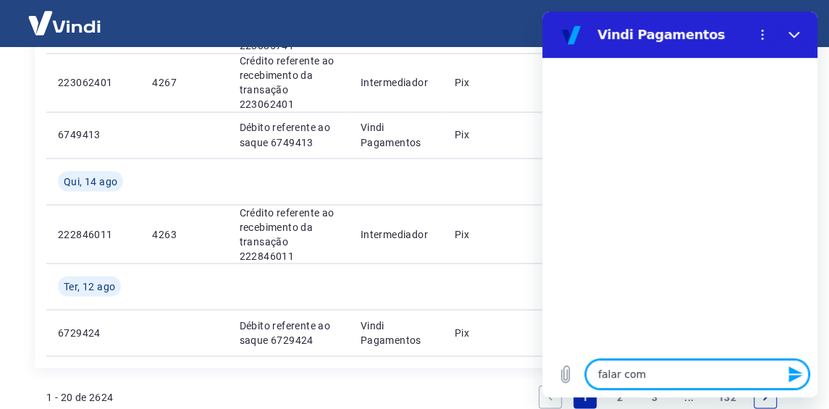
type textarea "falar com a"
type textarea "x"
type textarea "falar com at"
type textarea "x"
type textarea "falar com ate"
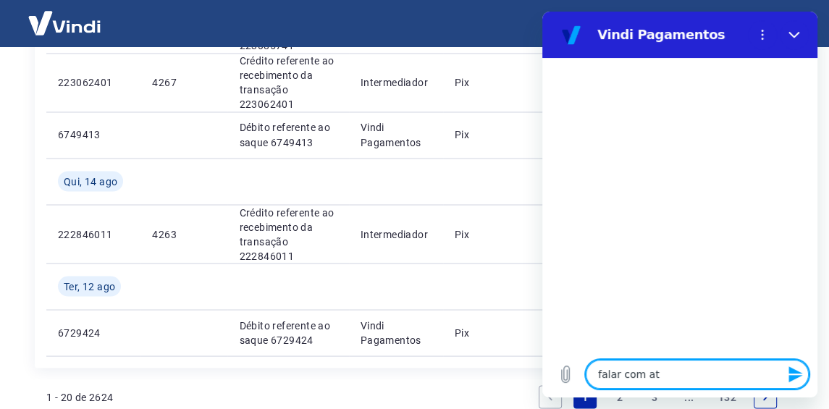
type textarea "x"
type textarea "falar com aten"
type textarea "x"
type textarea "falar com atend"
type textarea "x"
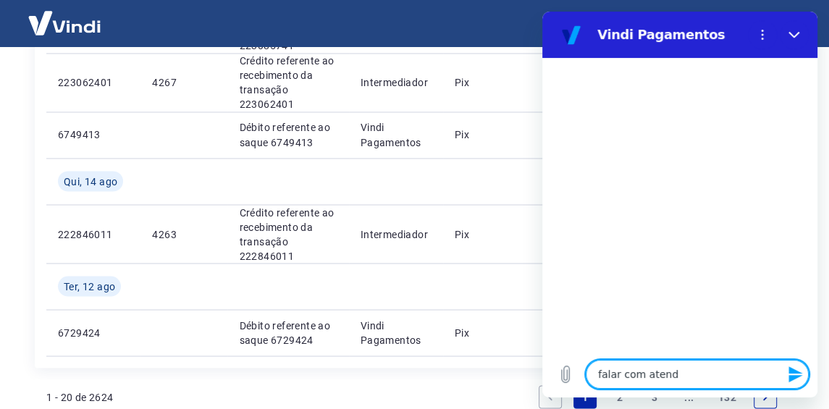
type textarea "falar com atende"
type textarea "x"
type textarea "falar com atenden"
type textarea "x"
type textarea "falar com atendent"
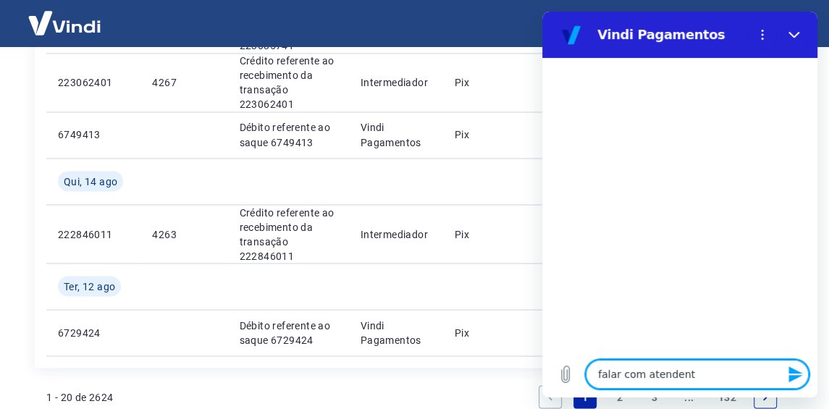
type textarea "x"
type textarea "falar com atendente"
type textarea "x"
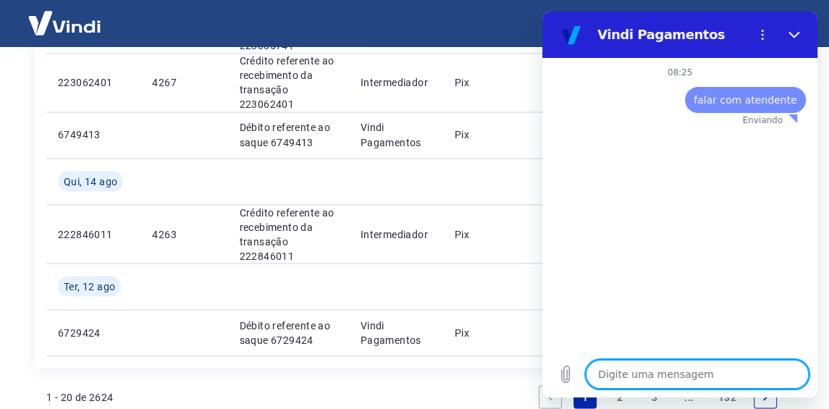
type textarea "f"
type textarea "x"
type textarea "fa"
type textarea "x"
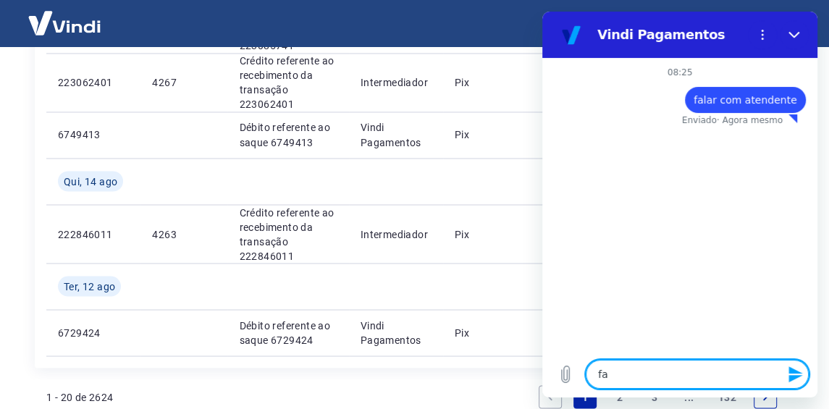
type textarea "fal"
type textarea "x"
type textarea "fala"
type textarea "x"
type textarea "falar"
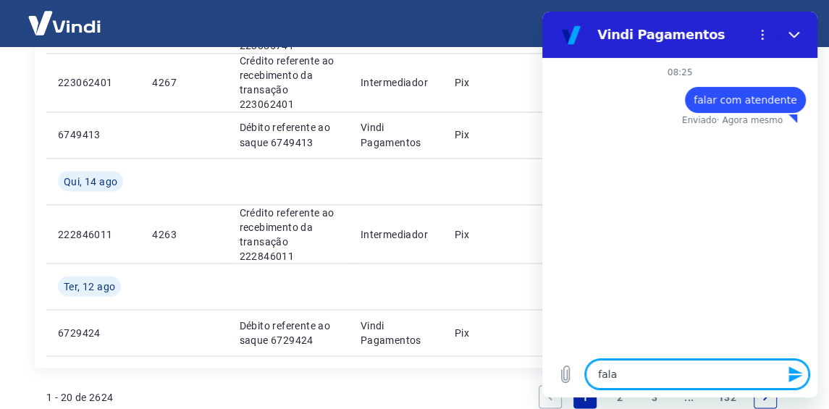
type textarea "x"
type textarea "falar"
type textarea "x"
type textarea "falar c"
type textarea "x"
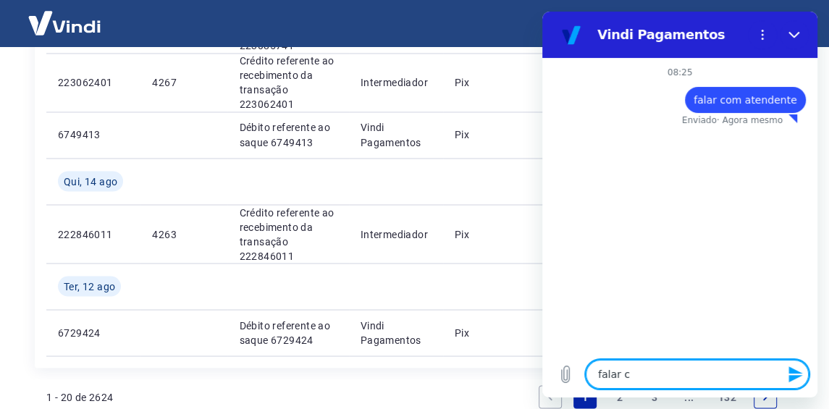
type textarea "falar co"
type textarea "x"
type textarea "falar com"
type textarea "x"
type textarea "falar com"
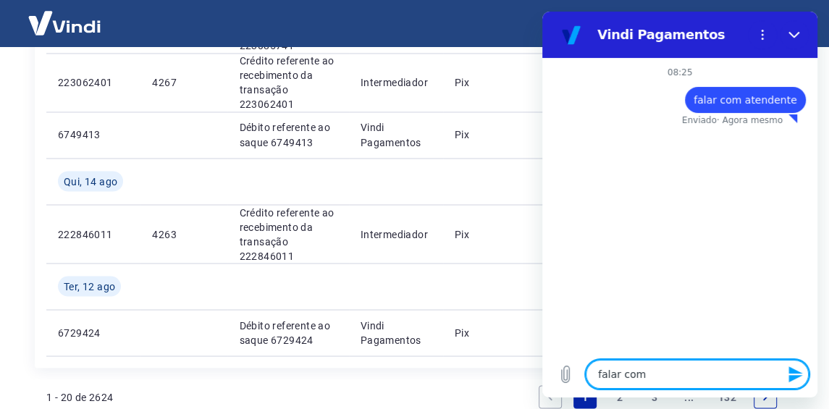
type textarea "x"
type textarea "falar com a"
type textarea "x"
type textarea "falar com at"
type textarea "x"
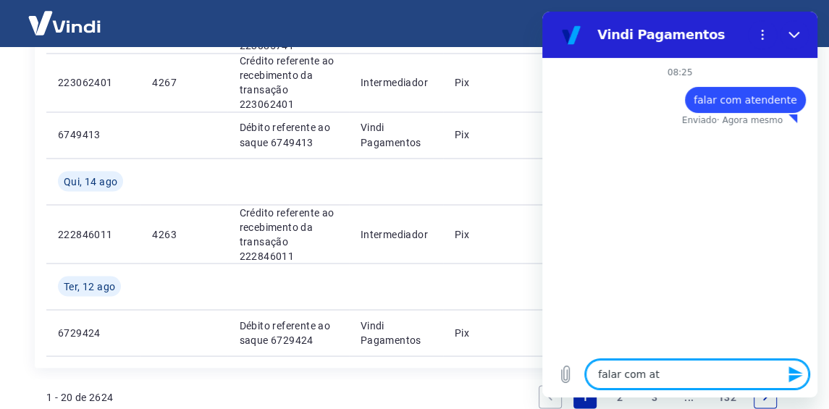
type textarea "falar com ate"
type textarea "x"
type textarea "falar com aten"
type textarea "x"
type textarea "falar com atend"
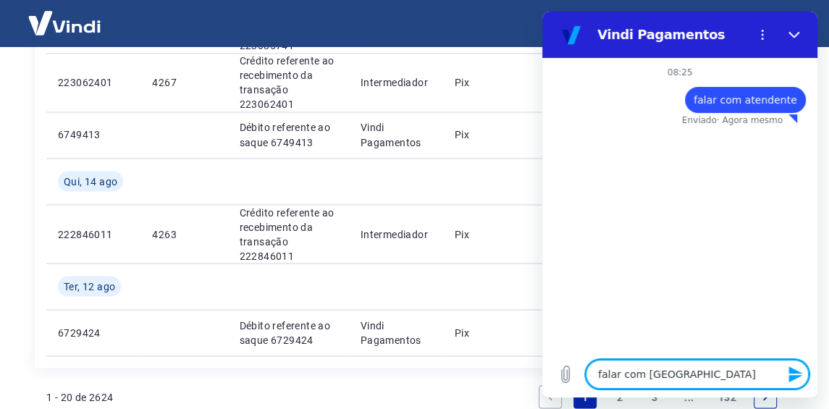
type textarea "x"
type textarea "falar com atende"
type textarea "x"
type textarea "falar com atenden"
type textarea "x"
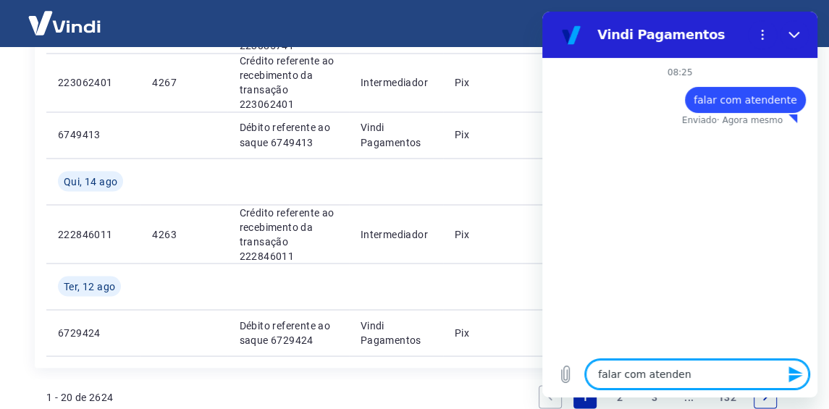
type textarea "falar com atendent"
type textarea "x"
type textarea "falar com atendente"
type textarea "x"
type textarea "falar com atendente"
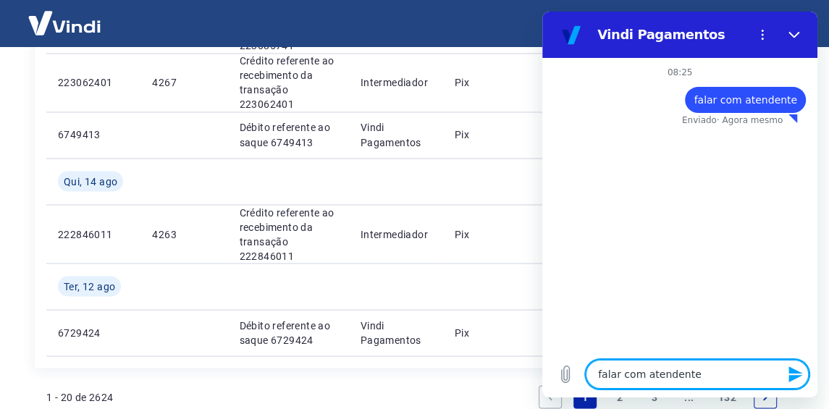
type textarea "x"
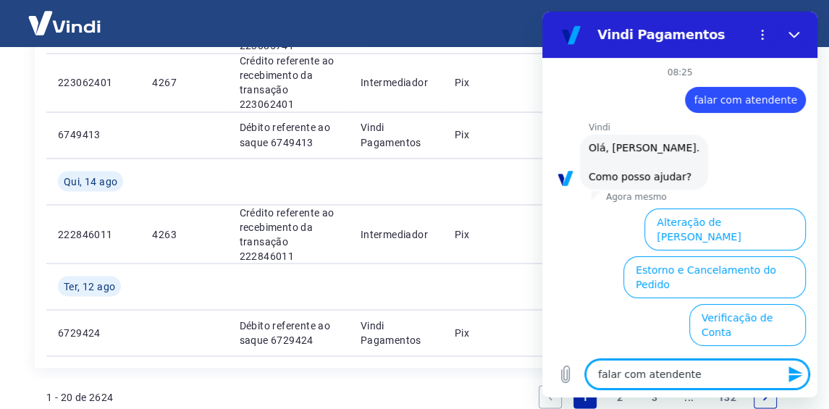
scroll to position [166, 0]
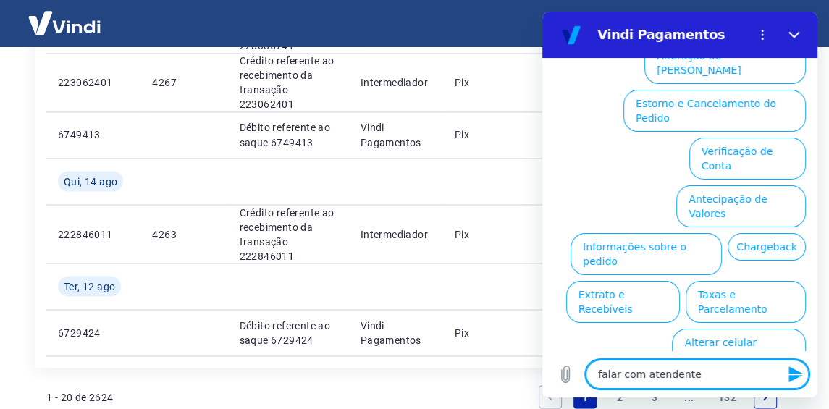
click at [644, 372] on textarea "falar com atendente" at bounding box center [696, 374] width 223 height 29
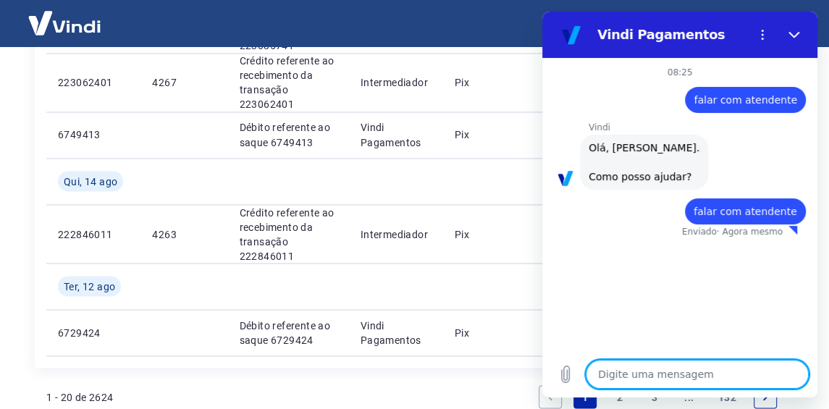
type textarea "x"
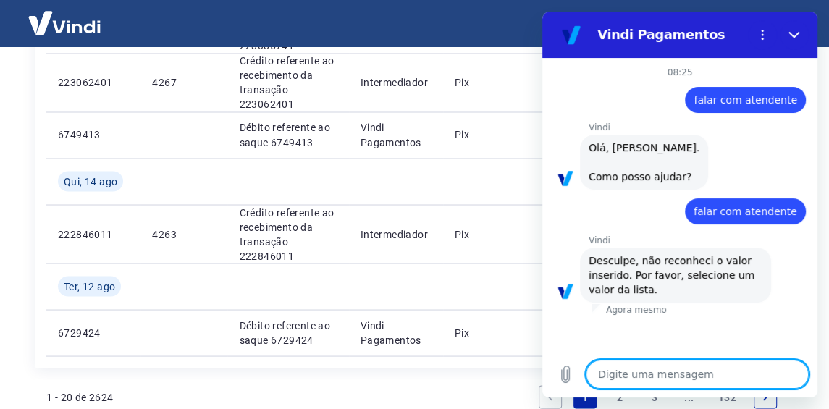
type textarea "falar com atendente"
type textarea "x"
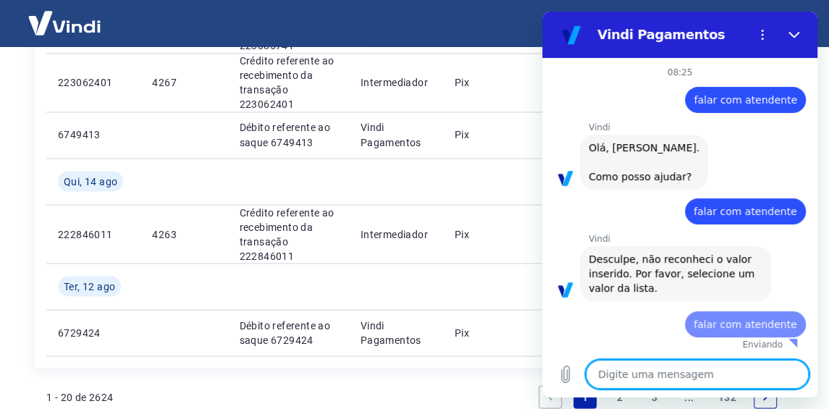
type textarea "x"
type textarea "falar com atendente"
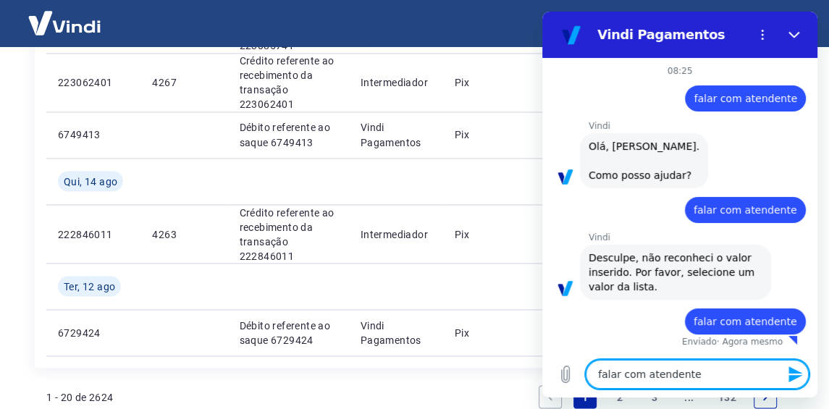
type textarea "x"
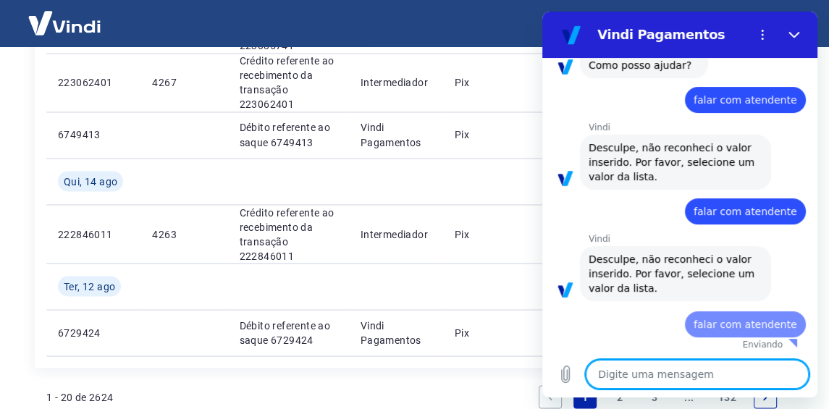
type textarea "x"
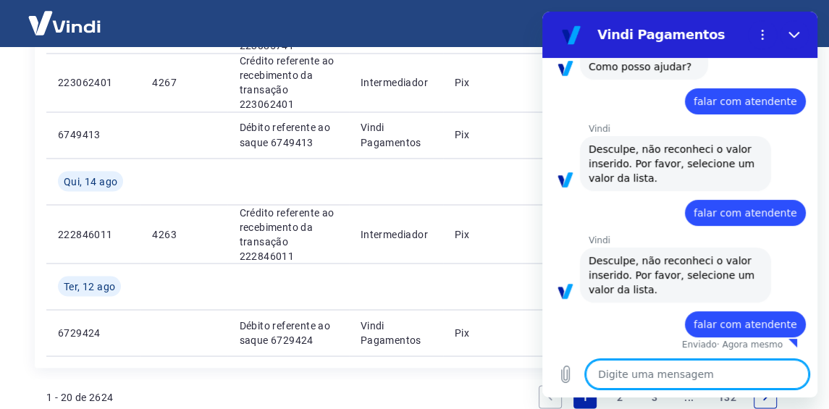
type textarea "falar com atendente"
type textarea "x"
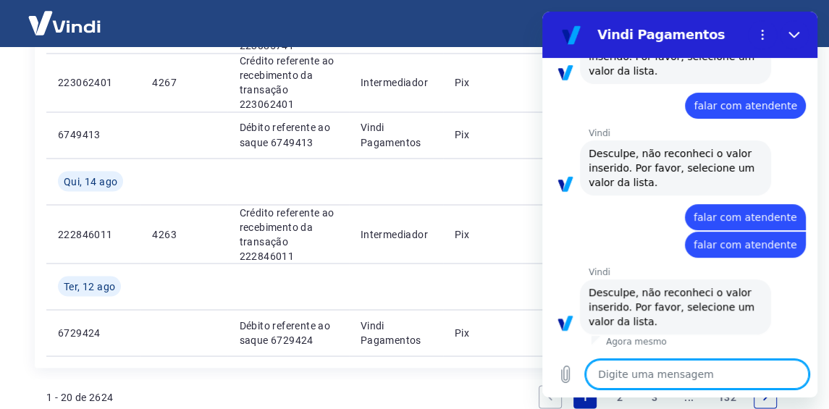
type textarea "x"
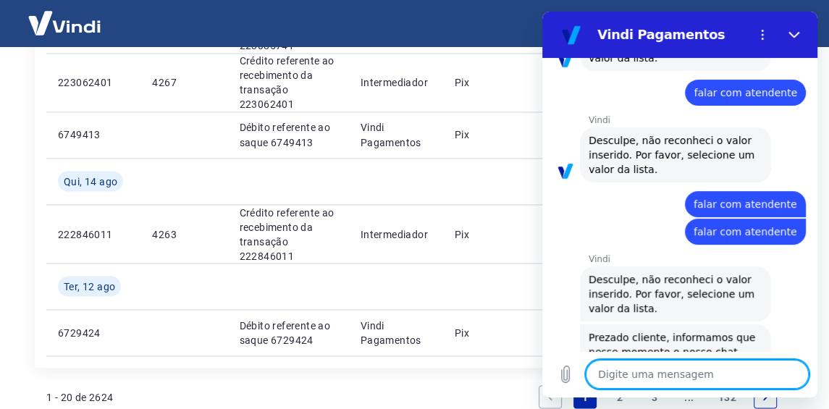
type textarea "falar com atendente"
type textarea "x"
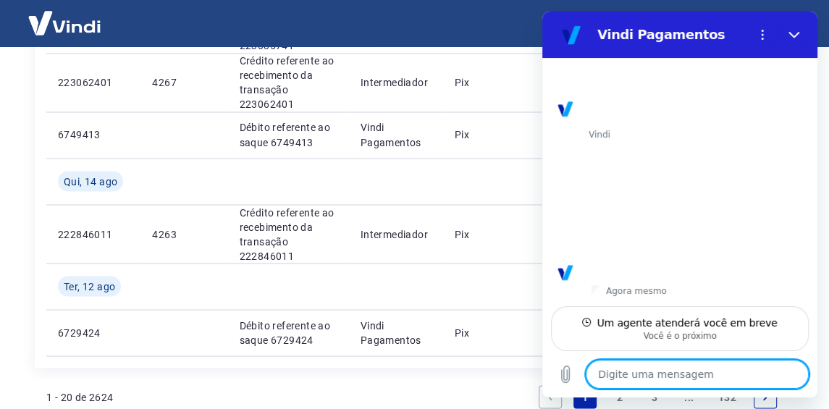
scroll to position [674, 0]
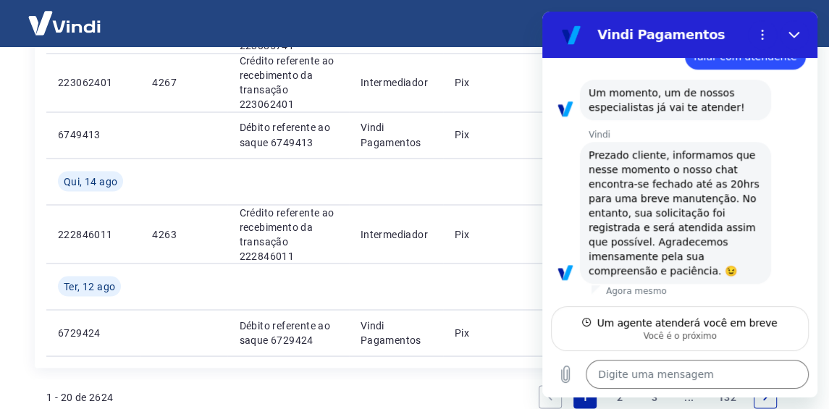
click at [446, 393] on div "1 - 20 de 2624 1 2 3 ... 132" at bounding box center [414, 396] width 736 height 35
type textarea "x"
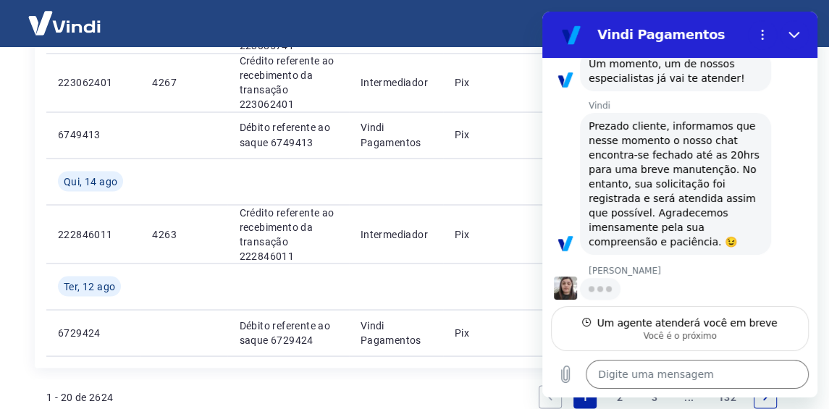
scroll to position [701, 0]
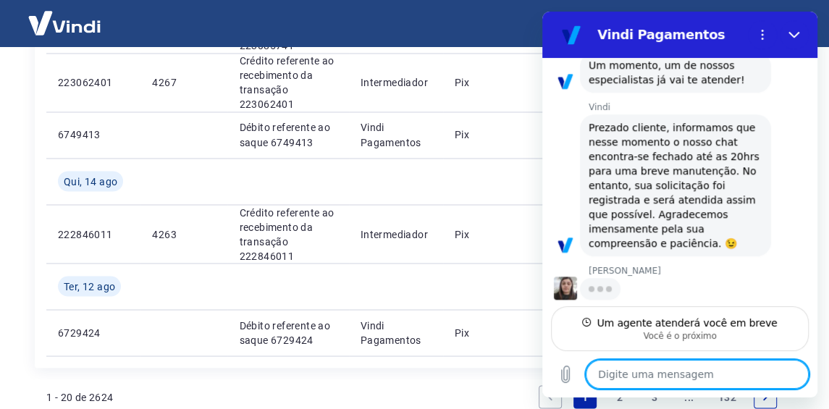
click at [639, 384] on textarea at bounding box center [696, 374] width 223 height 29
type textarea "B"
type textarea "x"
type textarea "Bo"
type textarea "x"
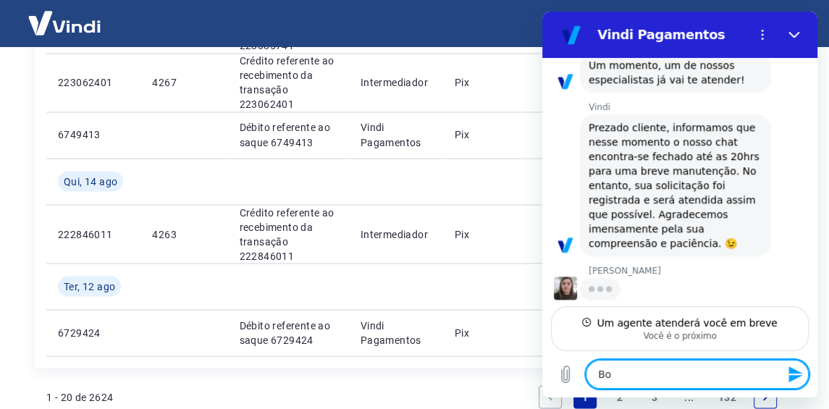
type textarea "Bom"
type textarea "x"
type textarea "Bom"
type textarea "x"
type textarea "Bom d"
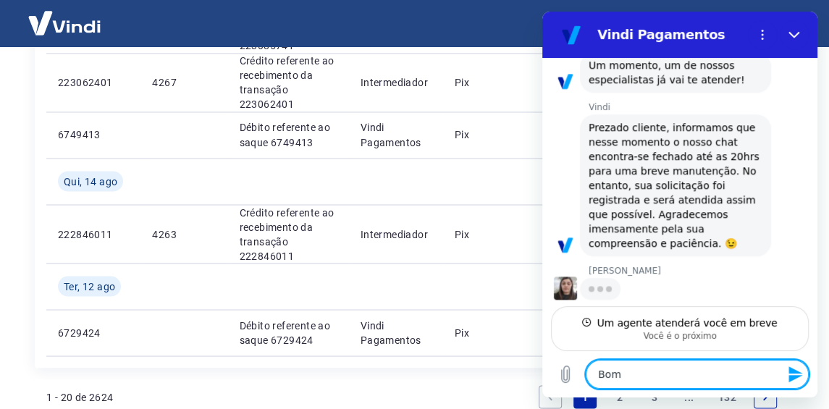
type textarea "x"
type textarea "Bom di"
type textarea "x"
type textarea "Bom dia"
type textarea "x"
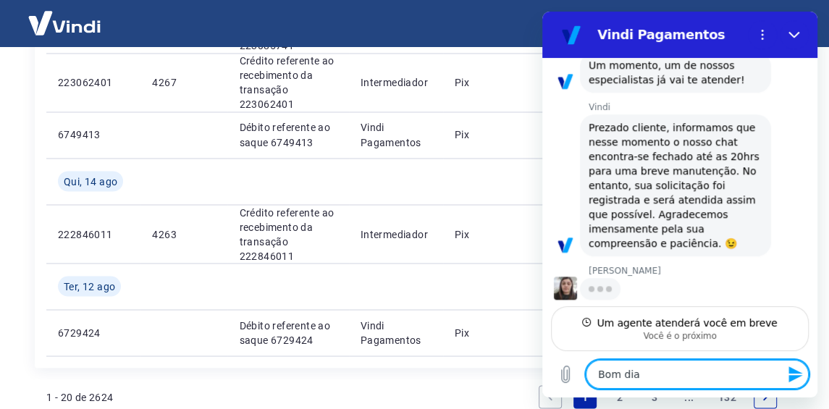
type textarea "Bom dia,"
type textarea "x"
type textarea "Bom dia,"
type textarea "x"
type textarea "Bom dia, S"
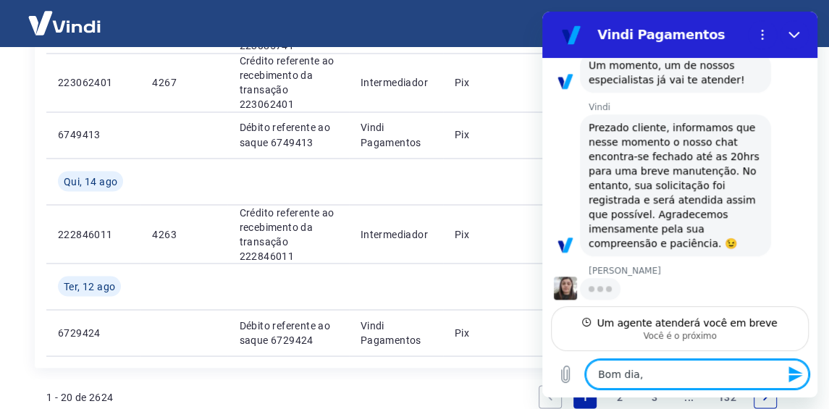
type textarea "x"
type textarea "Bom dia, Si"
type textarea "x"
type textarea "Bom dia, Sil"
type textarea "x"
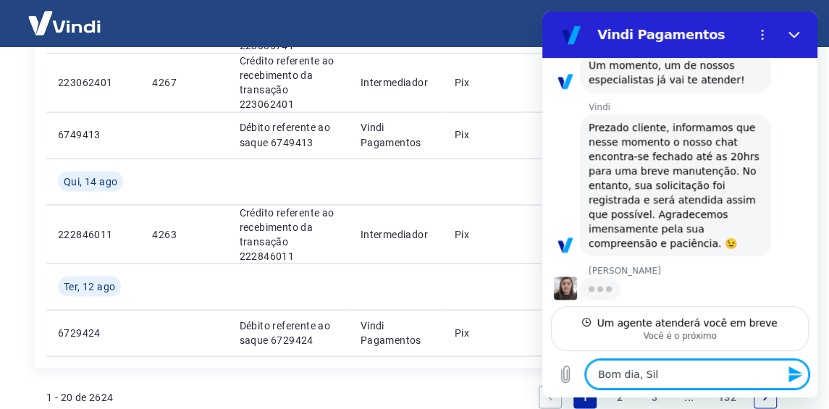
type textarea "Bom dia, Silv"
type textarea "x"
type textarea "Bom dia, Silva"
type textarea "x"
type textarea "Bom dia, Silvan"
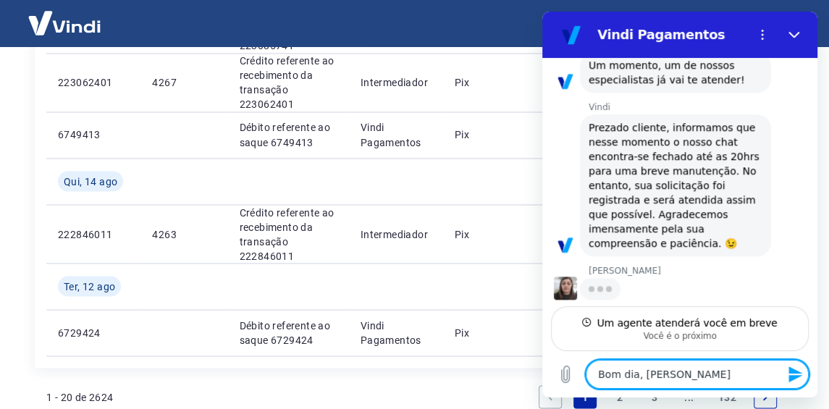
type textarea "x"
type textarea "Bom dia, Silvana"
type textarea "x"
type textarea "Bom dia, Silvana,"
type textarea "x"
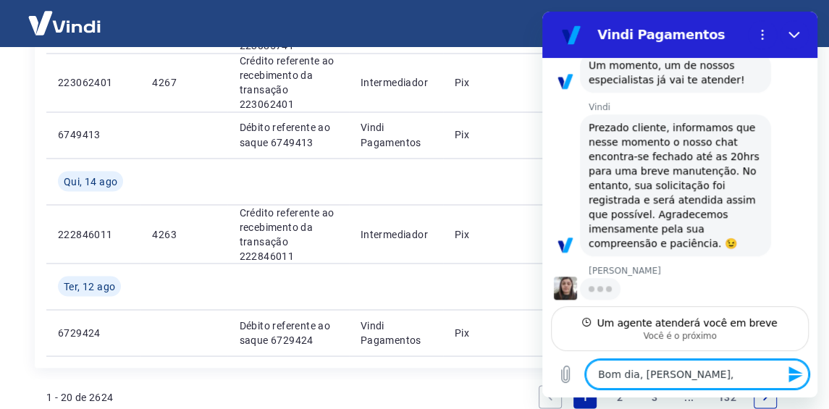
type textarea "Bom dia, Silvana,"
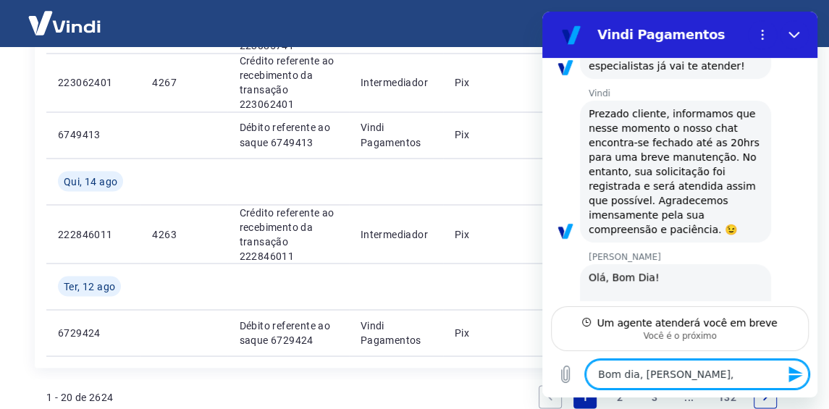
type textarea "x"
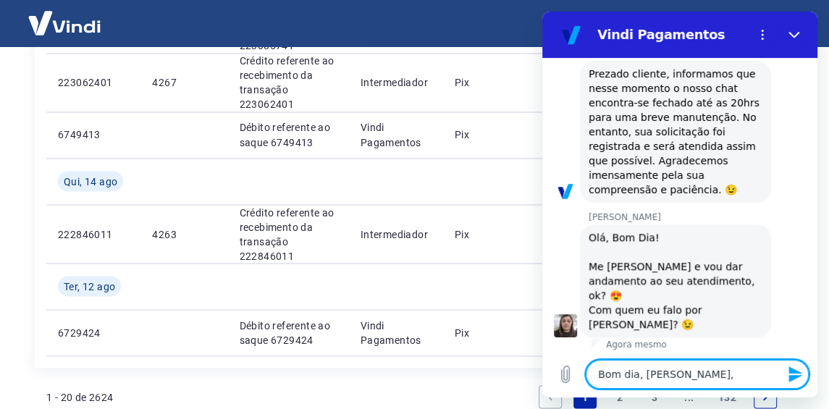
type textarea "Bom dia, Silvana, t"
type textarea "x"
type textarea "Bom dia, Silvana, tu"
type textarea "x"
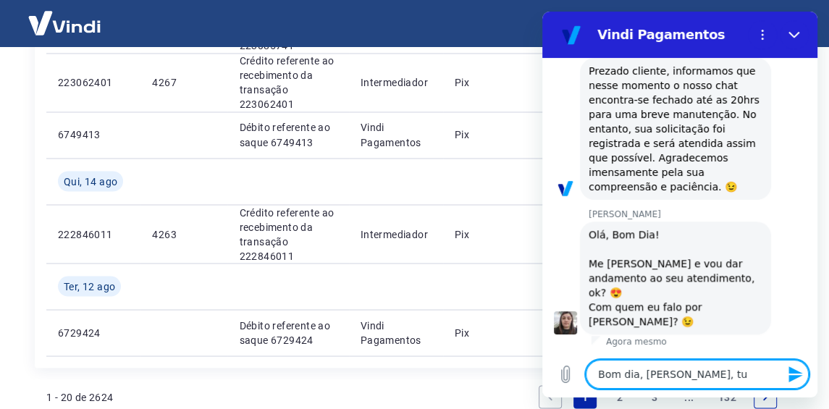
type textarea "Bom dia, Silvana, tud"
type textarea "x"
type textarea "Bom dia, Silvana, tudo"
type textarea "x"
type textarea "Bom dia, Silvana, tudo"
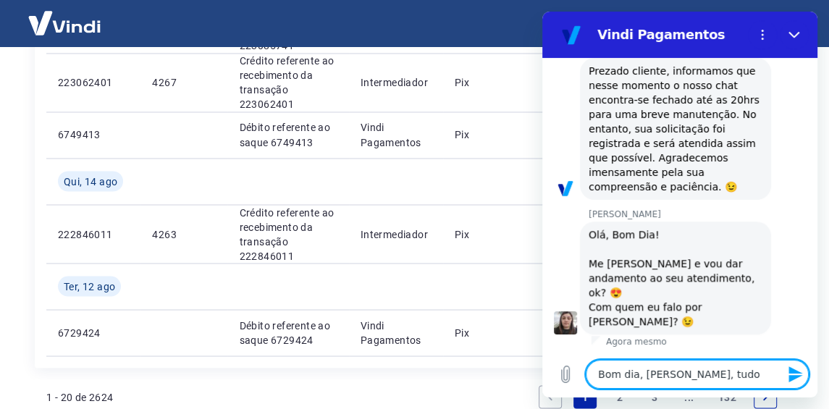
type textarea "x"
type textarea "Bom dia, Silvana, tudo b"
type textarea "x"
type textarea "Bom dia, Silvana, tudo be"
type textarea "x"
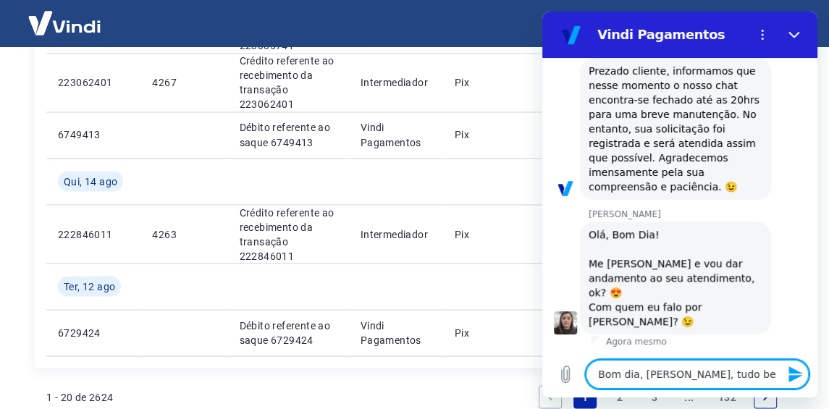
type textarea "Bom dia, Silvana, tudo bem"
type textarea "x"
type textarea "Bom dia, Silvana, tudo bem?"
type textarea "x"
type textarea "Bom dia, Silvana, tudo bem?"
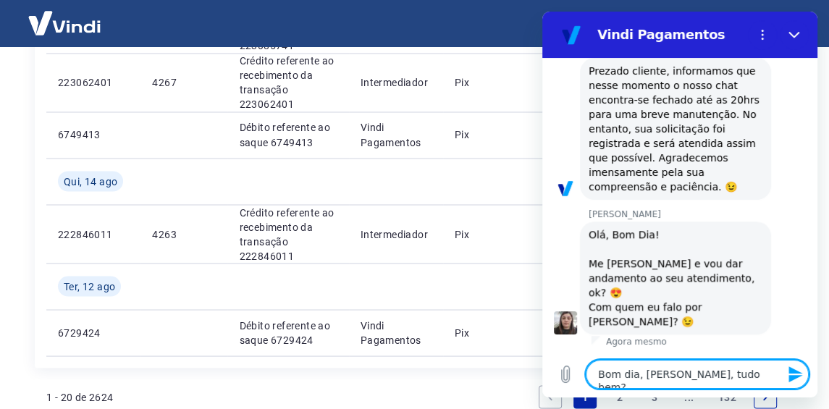
type textarea "x"
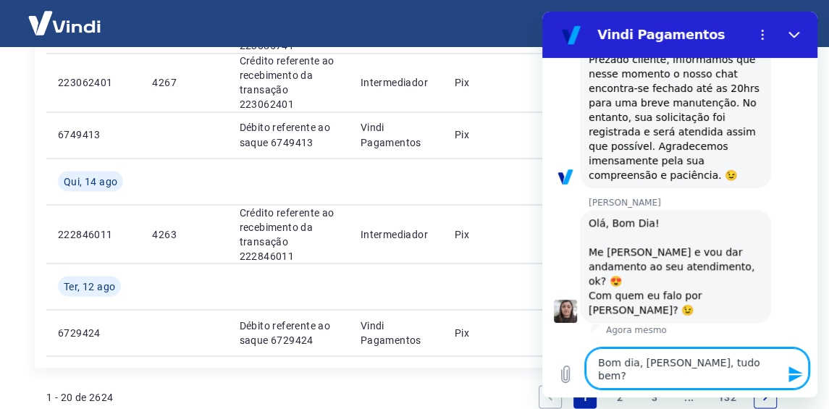
type textarea "OBom dia, Silvana, tudo bem?"
type textarea "x"
type textarea "OlBom dia, Silvana, tudo bem?"
type textarea "x"
type textarea "OláBom dia, Silvana, tudo bem?"
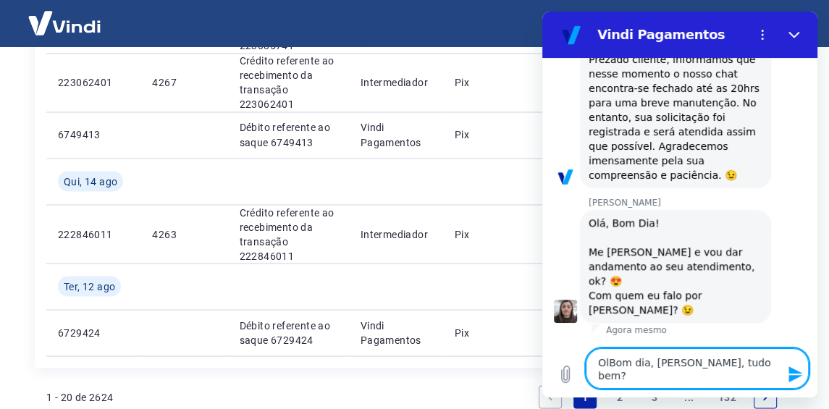
type textarea "x"
type textarea "Olá!Bom dia, Silvana, tudo bem?"
type textarea "x"
type textarea "Olá! Bom dia, Silvana, tudo bem?"
type textarea "x"
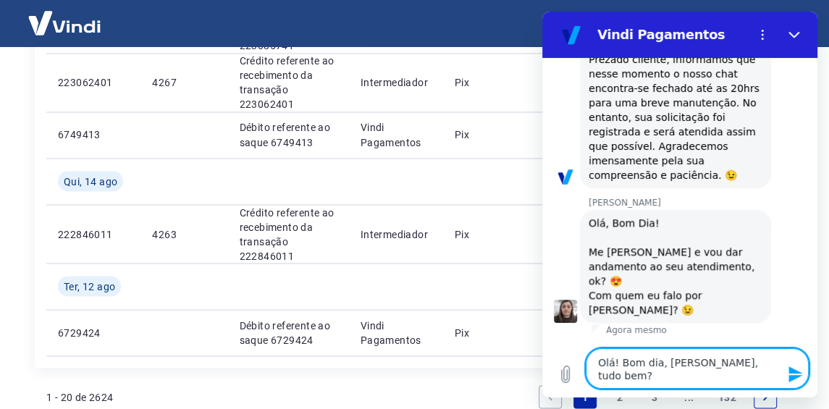
type textarea "Olá! Bom dia, Silvana, tudo bem? M"
type textarea "x"
type textarea "Olá! Bom dia, Silvana, tudo bem? Me"
type textarea "x"
type textarea "Olá! Bom dia, Silvana, tudo bem? Me"
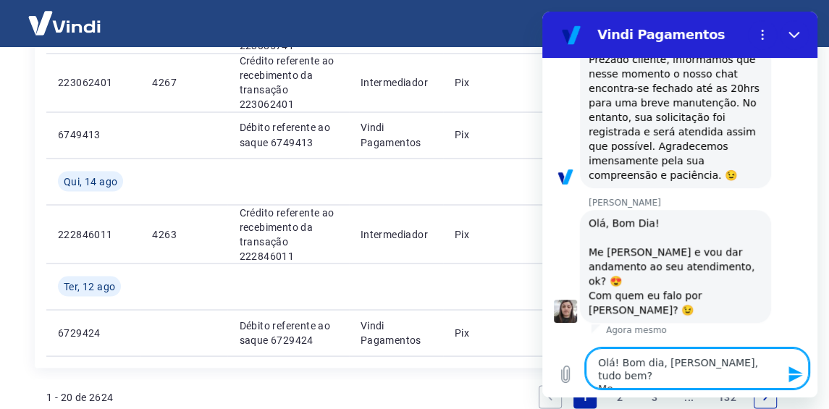
type textarea "x"
type textarea "Olá! Bom dia, Silvana, tudo bem? Me c"
type textarea "x"
type textarea "Olá! Bom dia, Silvana, tudo bem? Me ch"
type textarea "x"
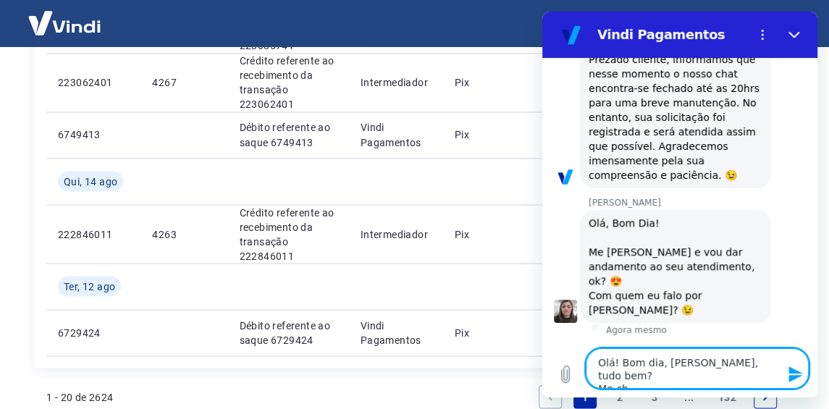
type textarea "Olá! Bom dia, Silvana, tudo bem? Me cha"
type textarea "x"
type textarea "Olá! Bom dia, Silvana, tudo bem? Me cham"
type textarea "x"
type textarea "Olá! Bom dia, Silvana, tudo bem? Me chamo"
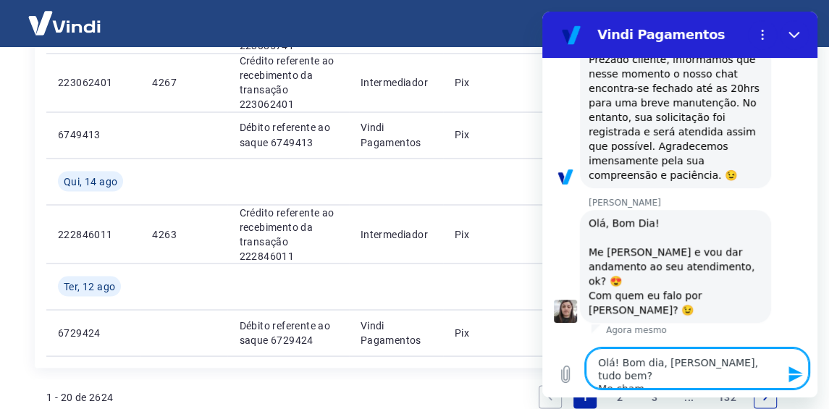
type textarea "x"
type textarea "Olá! Bom dia, Silvana, tudo bem? Me chamo"
type textarea "x"
type textarea "Olá! Bom dia, Silvana, tudo bem? Me chamo G"
type textarea "x"
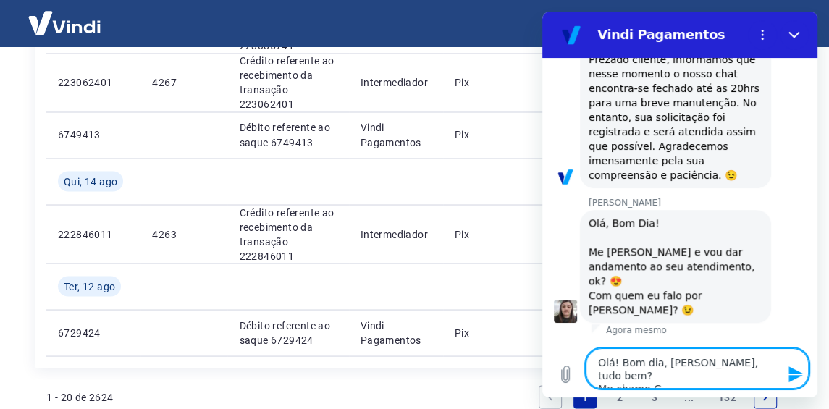
type textarea "Olá! Bom dia, Silvana, tudo bem? Me chamo Gi"
type textarea "x"
type textarea "Olá! Bom dia, Silvana, tudo bem? Me chamo Gio"
type textarea "x"
type textarea "Olá! Bom dia, Silvana, tudo bem? Me chamo Giov"
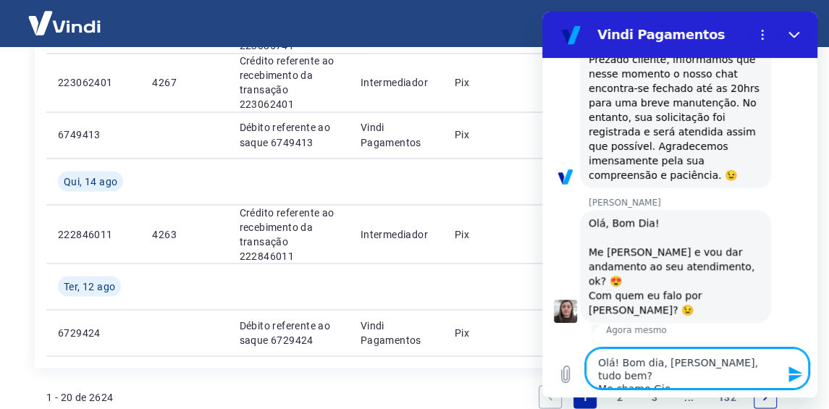
type textarea "x"
type textarea "Olá! Bom dia, Silvana, tudo bem? Me chamo Giova"
type textarea "x"
type textarea "Olá! Bom dia, Silvana, tudo bem? Me chamo Giovan"
type textarea "x"
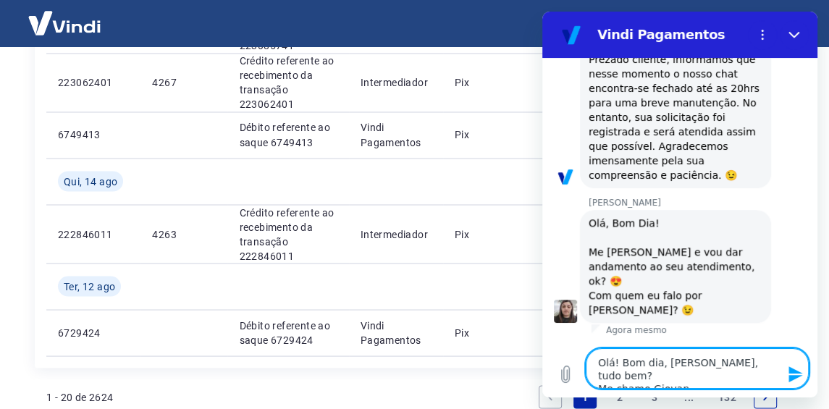
type textarea "Olá! Bom dia, Silvana, tudo bem? Me chamo Giovana"
type textarea "x"
type textarea "Olá! Bom dia, Silvana, tudo bem? Me chamo Giovana"
type textarea "x"
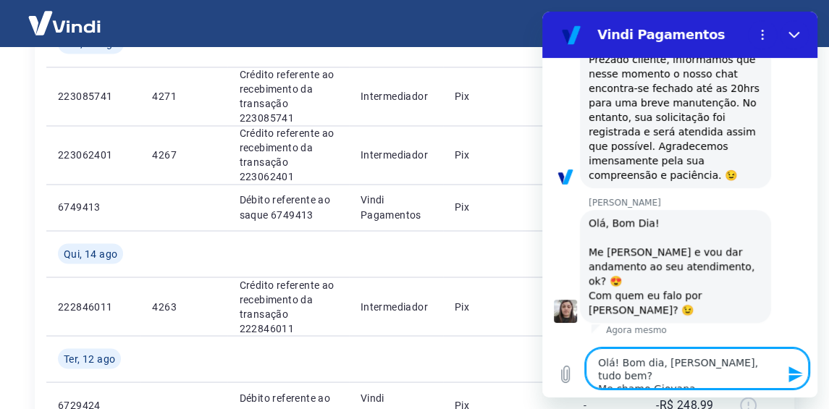
type textarea "Olá! Bom dia, Silvana, tudo bem? Me chamo Giovana 😊"
type textarea "x"
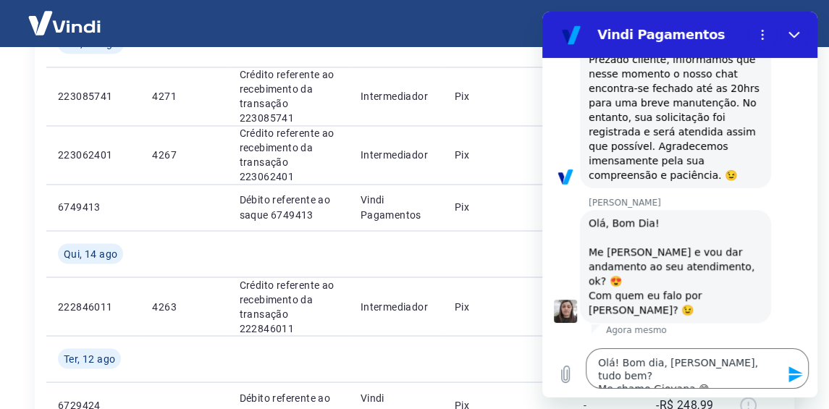
click at [787, 367] on icon "Enviar mensagem" at bounding box center [795, 373] width 17 height 17
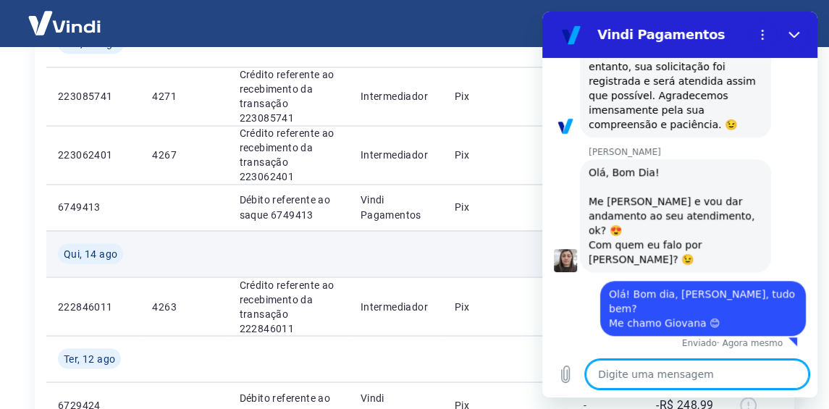
scroll to position [1693, 0]
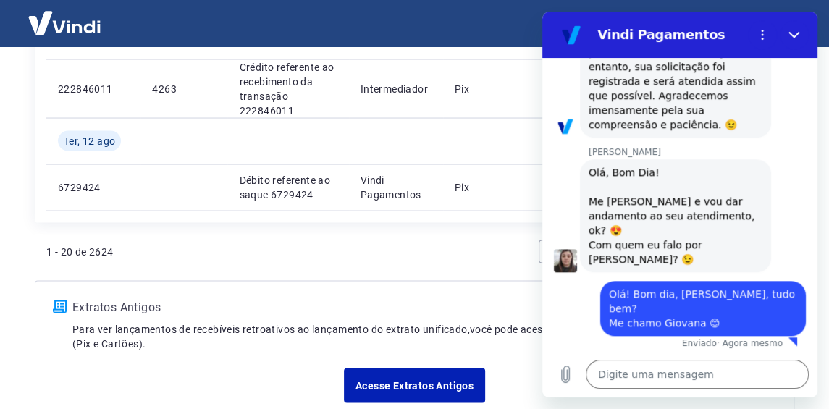
click at [202, 244] on div "1 - 20 de 2624 1 2 3 ... 132" at bounding box center [414, 251] width 736 height 35
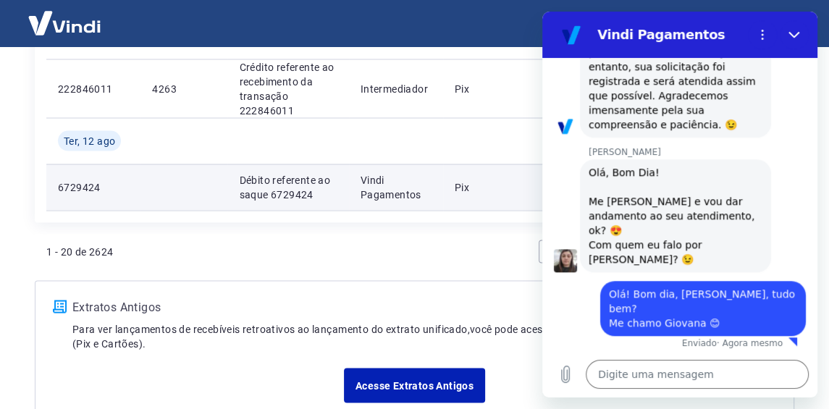
scroll to position [1620, 0]
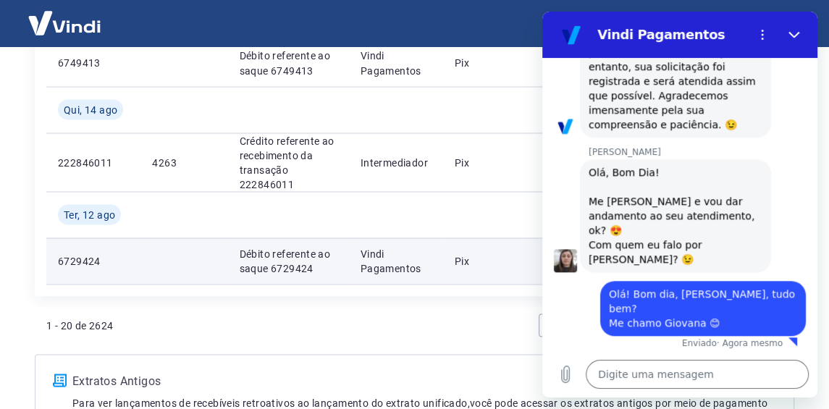
click at [65, 247] on td "6729424" at bounding box center [93, 260] width 94 height 46
click at [66, 254] on p "6729424" at bounding box center [93, 260] width 71 height 14
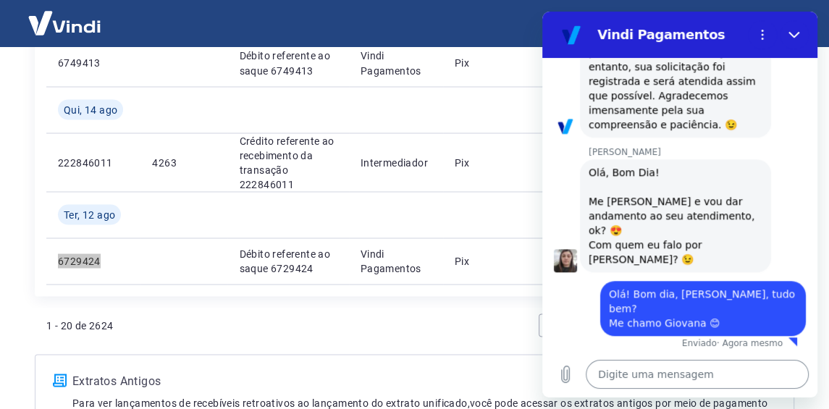
click at [603, 378] on textarea at bounding box center [696, 374] width 223 height 29
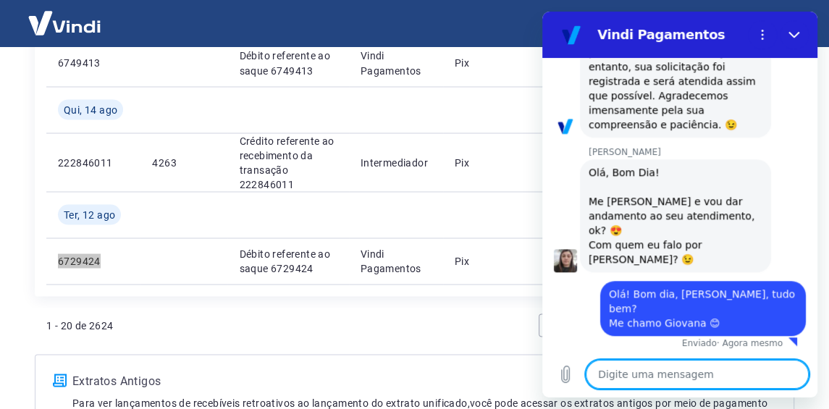
paste textarea "6729424"
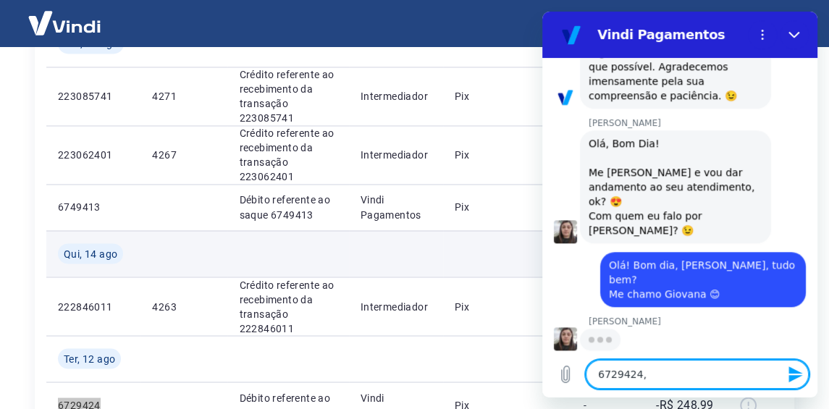
scroll to position [834, 0]
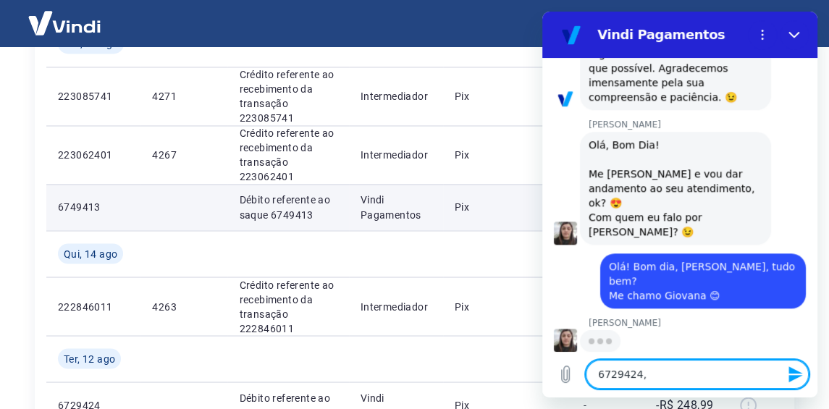
click at [60, 206] on p "6749413" at bounding box center [93, 207] width 71 height 14
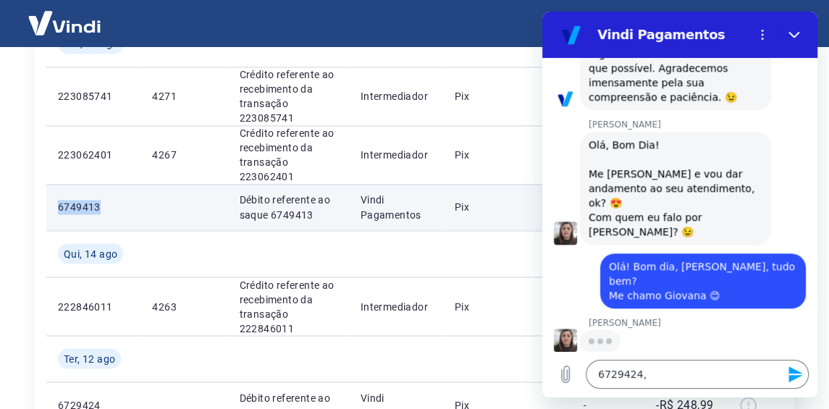
click at [60, 206] on p "6749413" at bounding box center [93, 207] width 71 height 14
copy p "6749413"
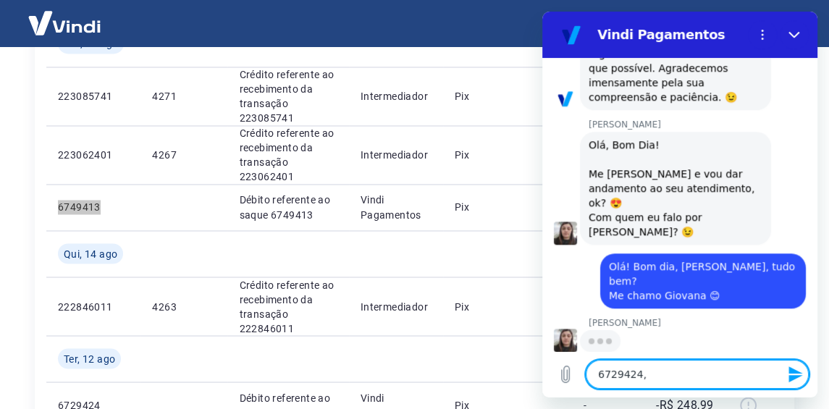
click at [679, 361] on textarea "6729424," at bounding box center [696, 374] width 223 height 29
paste textarea "6749413"
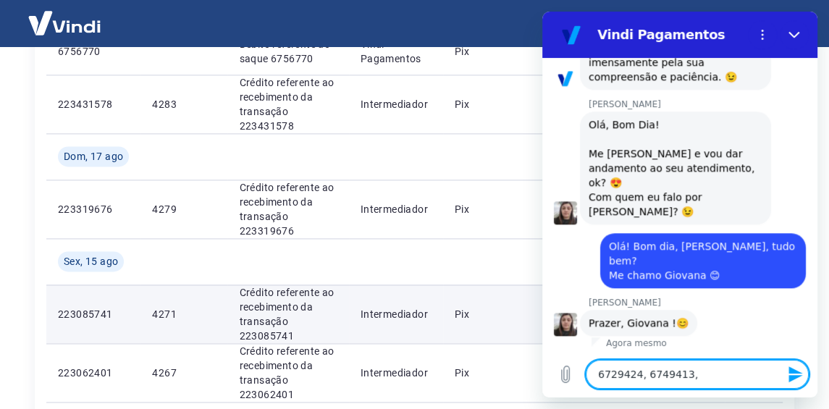
scroll to position [1114, 0]
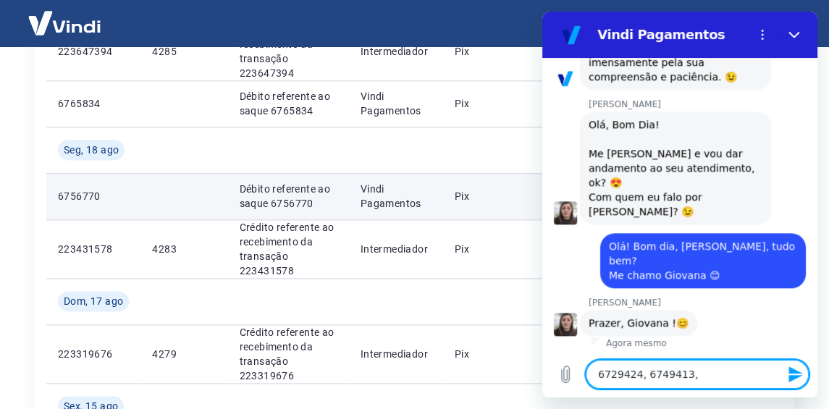
click at [69, 197] on p "6756770" at bounding box center [93, 196] width 71 height 14
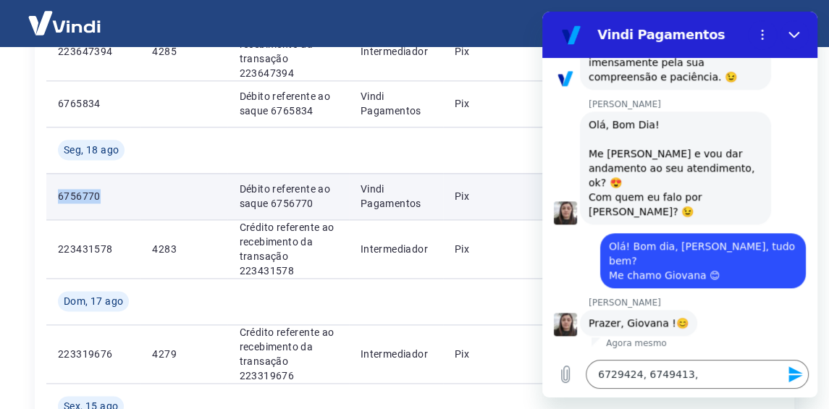
click at [69, 197] on p "6756770" at bounding box center [93, 196] width 71 height 14
copy p "6756770"
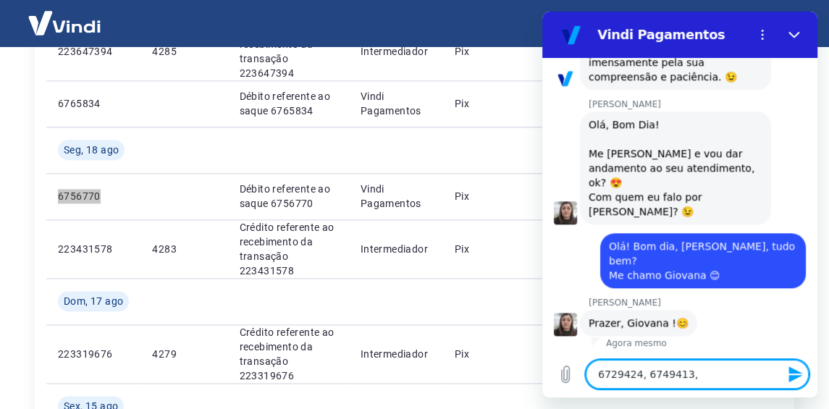
click at [691, 370] on textarea "6729424, 6749413," at bounding box center [696, 374] width 223 height 29
paste textarea "6756770"
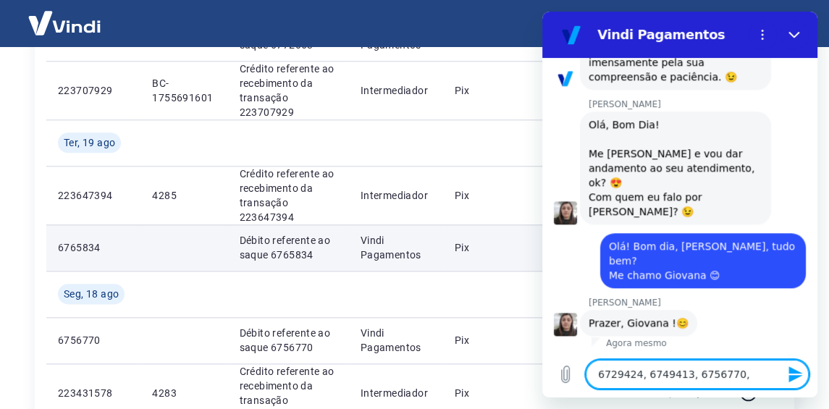
click at [85, 245] on p "6765834" at bounding box center [93, 247] width 71 height 14
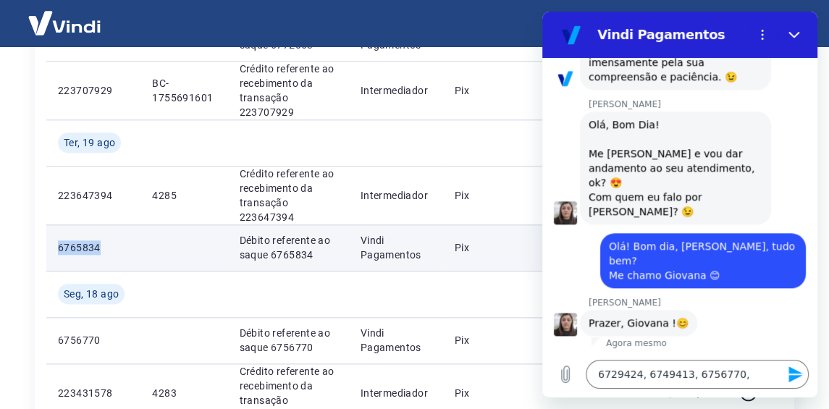
click at [85, 245] on p "6765834" at bounding box center [93, 247] width 71 height 14
copy p "6765834"
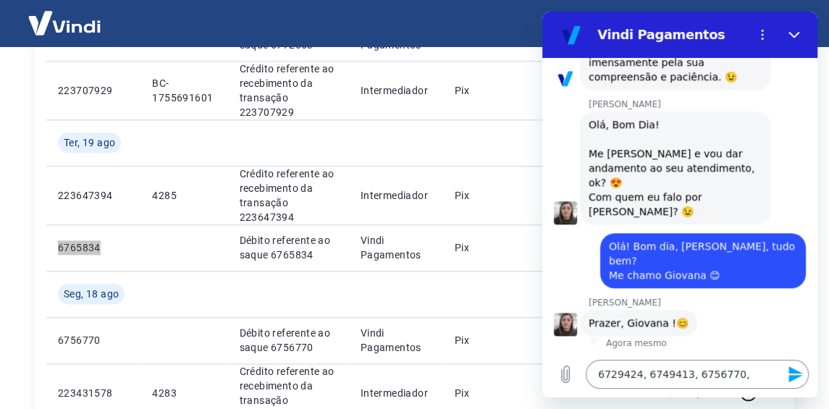
click at [736, 376] on textarea "6729424, 6749413, 6756770," at bounding box center [696, 374] width 223 height 29
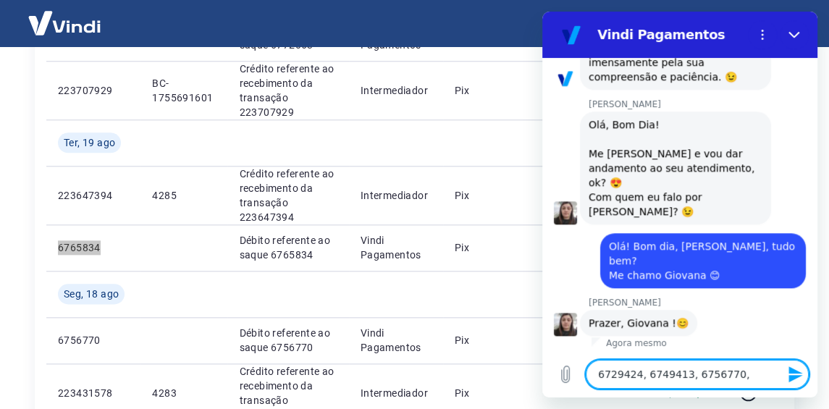
paste textarea "6765834"
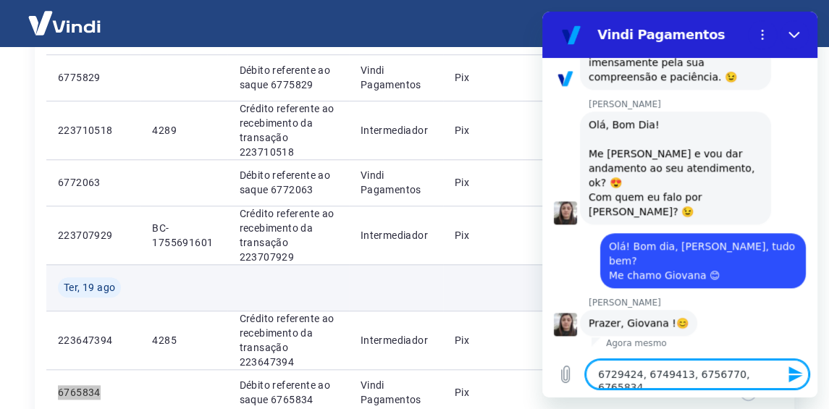
scroll to position [752, 0]
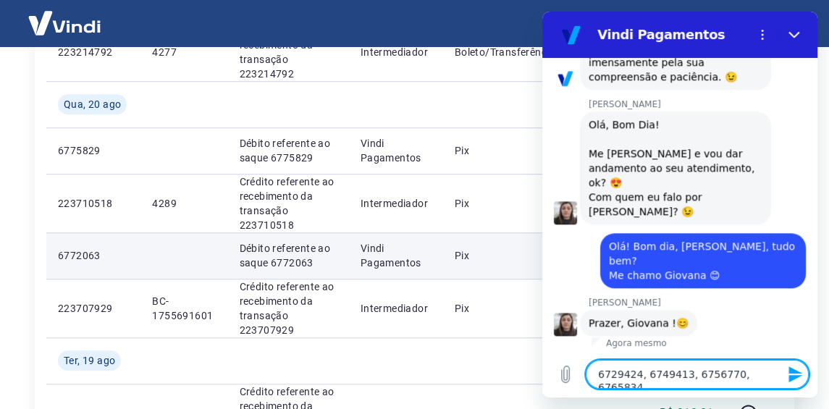
click at [75, 258] on p "6772063" at bounding box center [93, 255] width 71 height 14
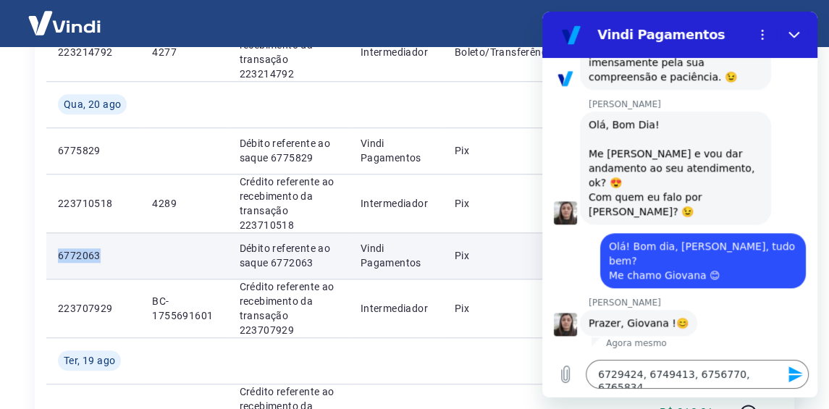
click at [75, 258] on p "6772063" at bounding box center [93, 255] width 71 height 14
copy p "6772063"
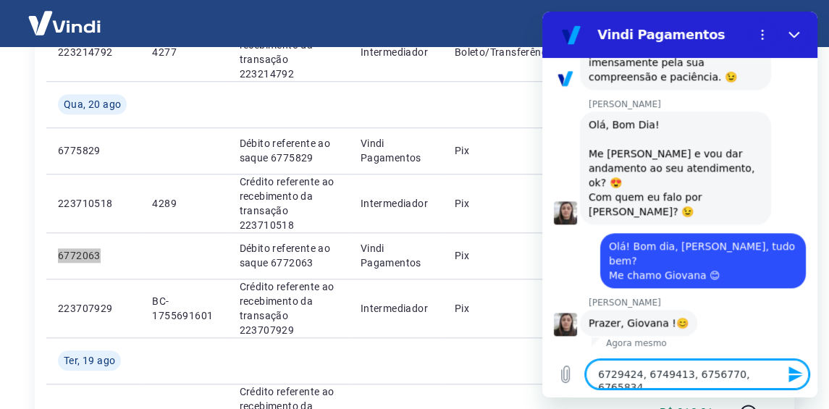
click at [762, 376] on textarea "6729424, 6749413, 6756770, 6765834," at bounding box center [696, 374] width 223 height 29
click at [773, 376] on textarea "6729424, 6749413, 6756770, 6765834," at bounding box center [696, 374] width 223 height 29
paste textarea "6772063"
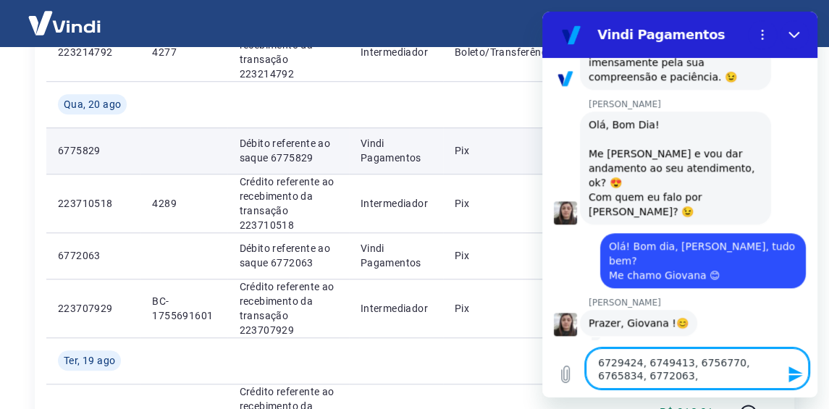
click at [68, 143] on p "6775829" at bounding box center [93, 150] width 71 height 14
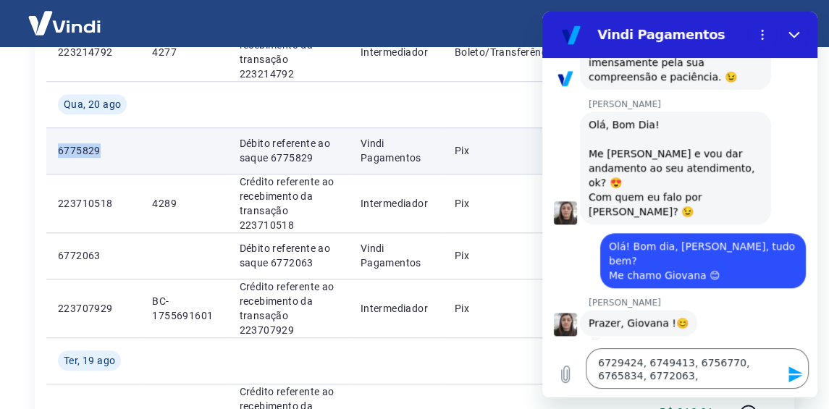
click at [68, 143] on p "6775829" at bounding box center [93, 150] width 71 height 14
copy p "6775829"
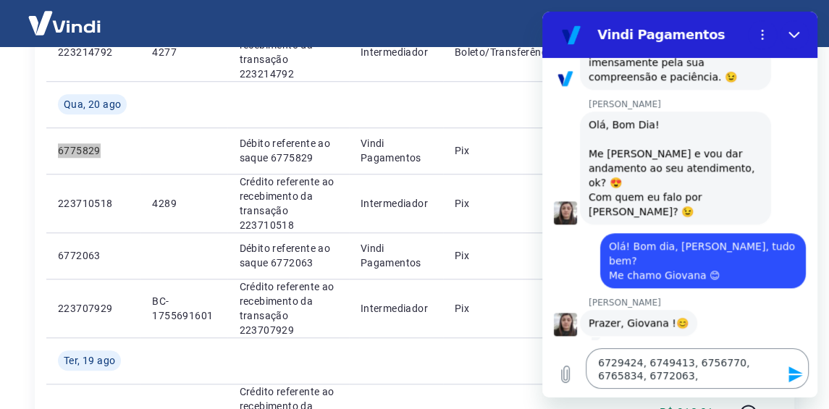
click at [674, 376] on textarea "6729424, 6749413, 6756770, 6765834, 6772063," at bounding box center [696, 368] width 223 height 41
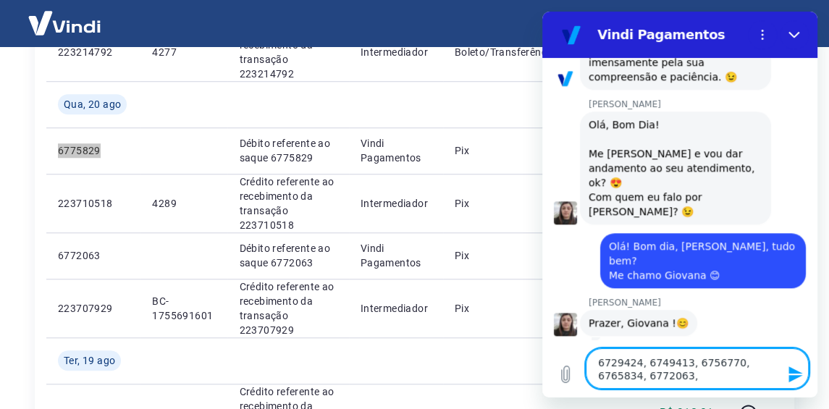
paste textarea "6775829"
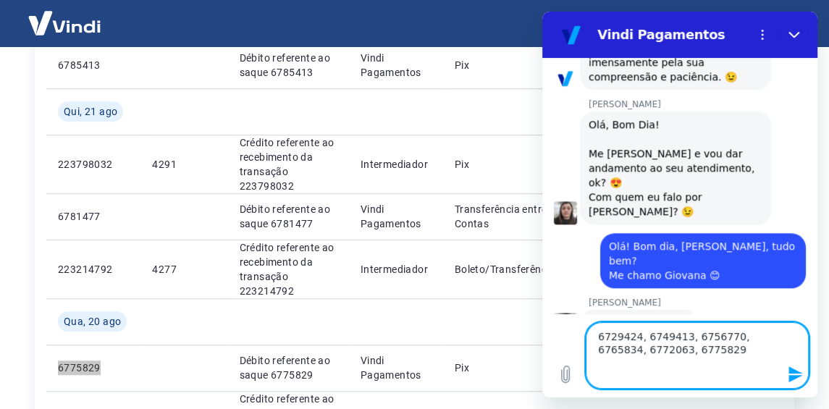
scroll to position [463, 0]
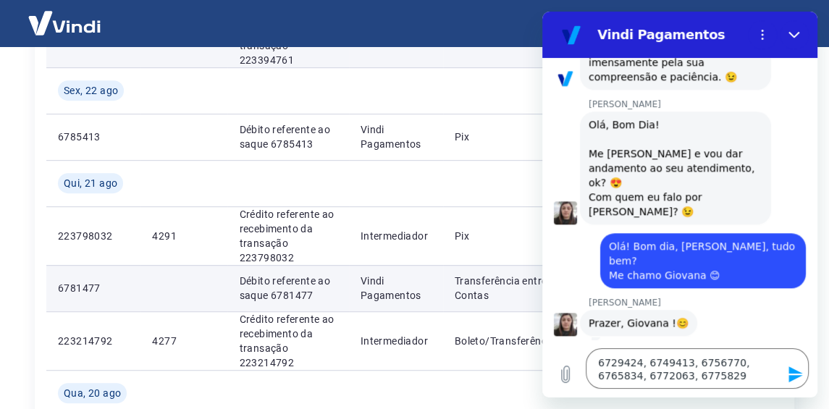
click at [70, 283] on p "6781477" at bounding box center [93, 288] width 71 height 14
copy p "6781477"
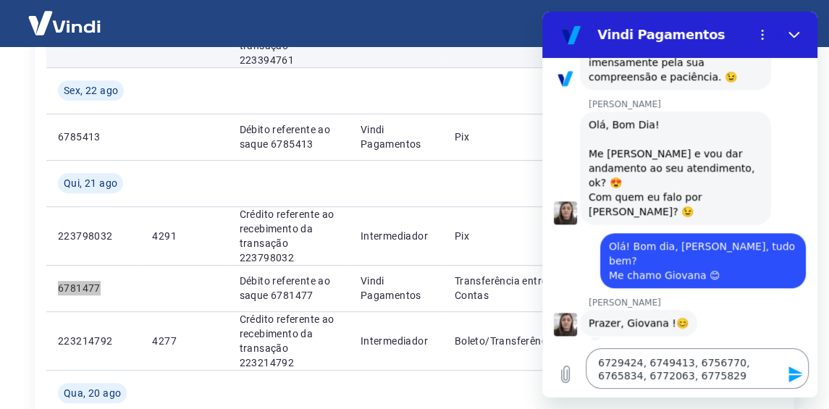
click at [692, 382] on textarea "6729424, 6749413, 6756770, 6765834, 6772063, 6775829" at bounding box center [696, 368] width 223 height 41
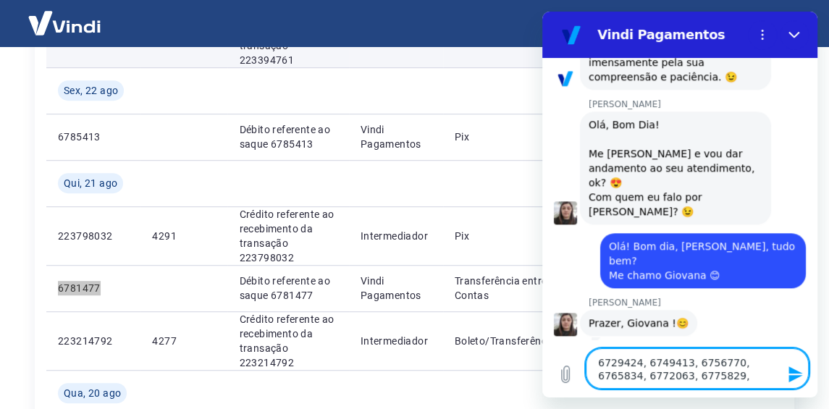
paste textarea "6781477"
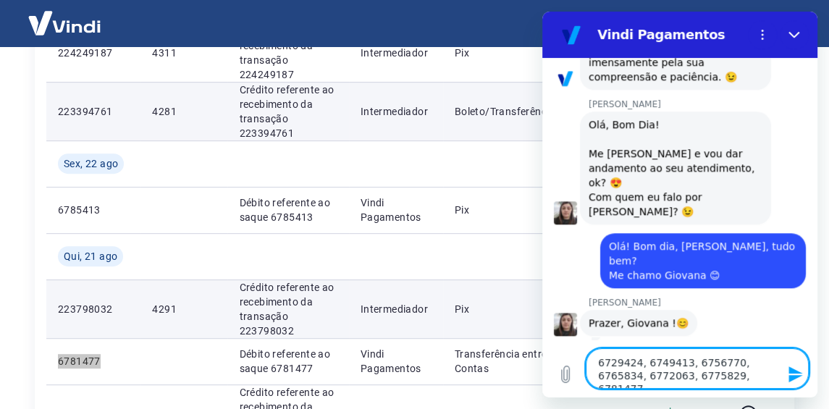
scroll to position [318, 0]
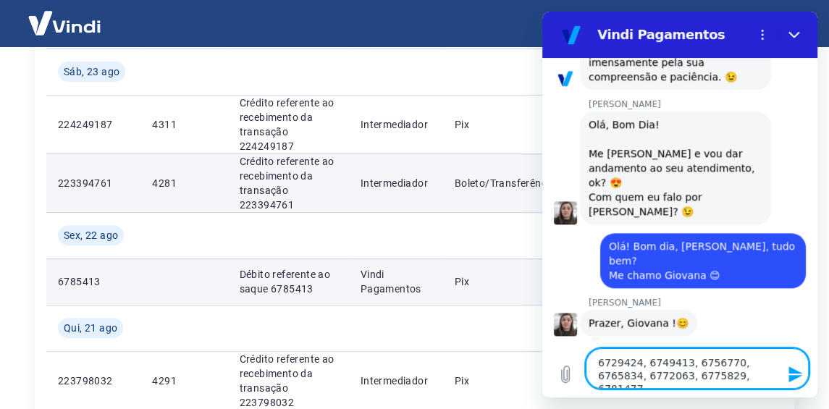
click at [77, 281] on p "6785413" at bounding box center [93, 281] width 71 height 14
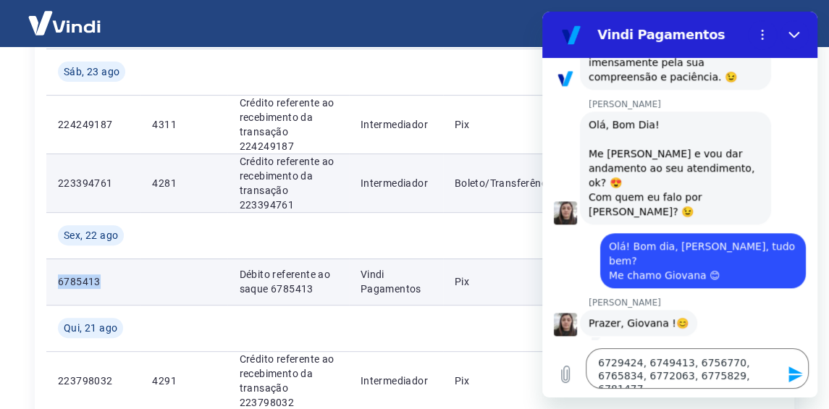
click at [77, 281] on p "6785413" at bounding box center [93, 281] width 71 height 14
copy p "6785413"
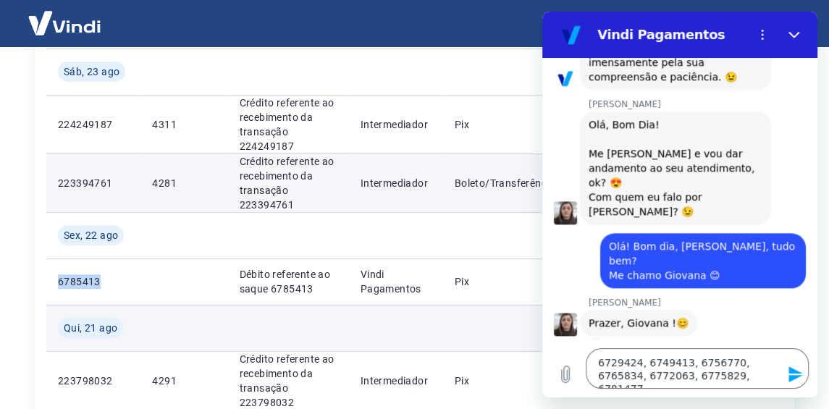
scroll to position [245, 0]
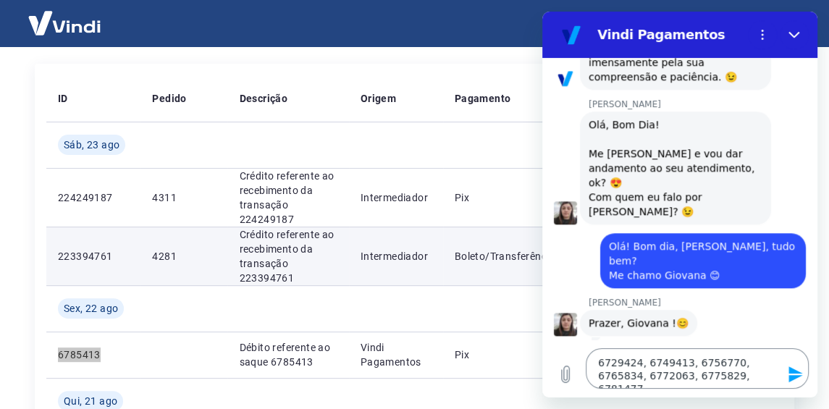
click at [745, 378] on textarea "6729424, 6749413, 6756770, 6765834, 6772063, 6775829, 6781477" at bounding box center [696, 368] width 223 height 41
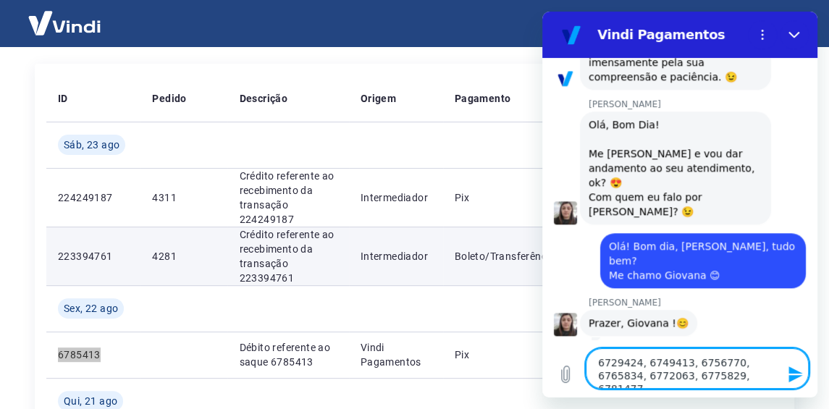
paste textarea "6785413"
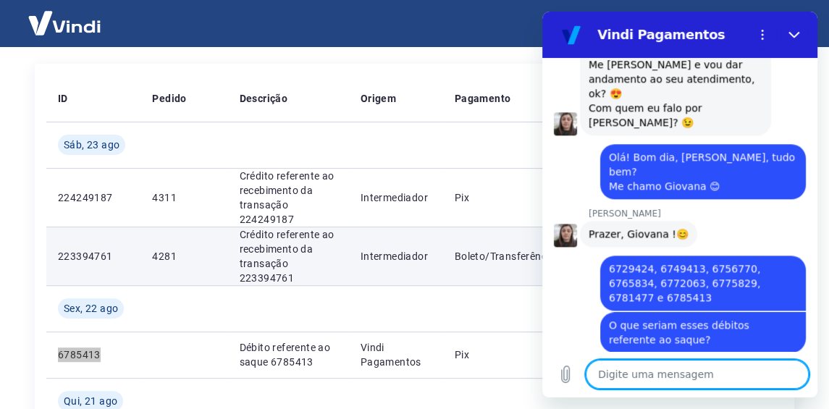
scroll to position [945, 0]
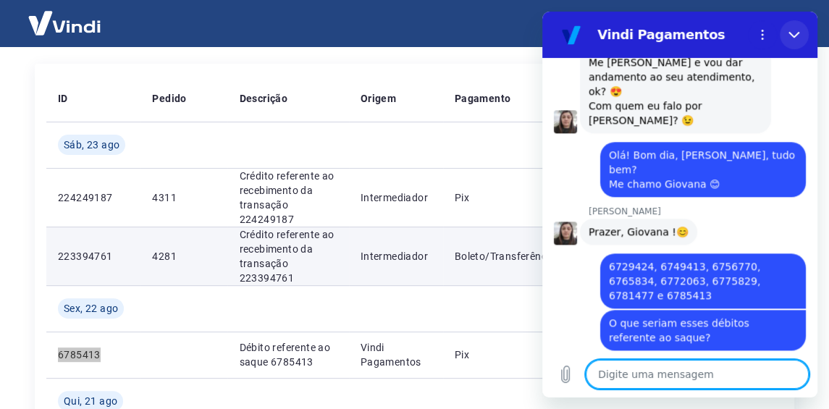
click at [796, 33] on icon "Fechar" at bounding box center [793, 35] width 11 height 7
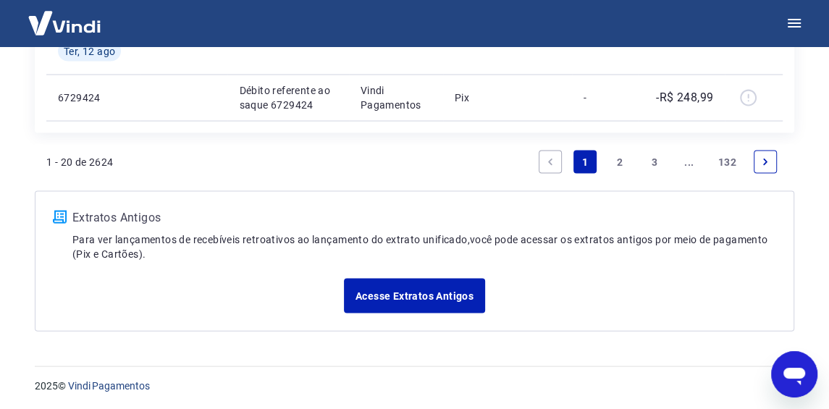
scroll to position [1711, 0]
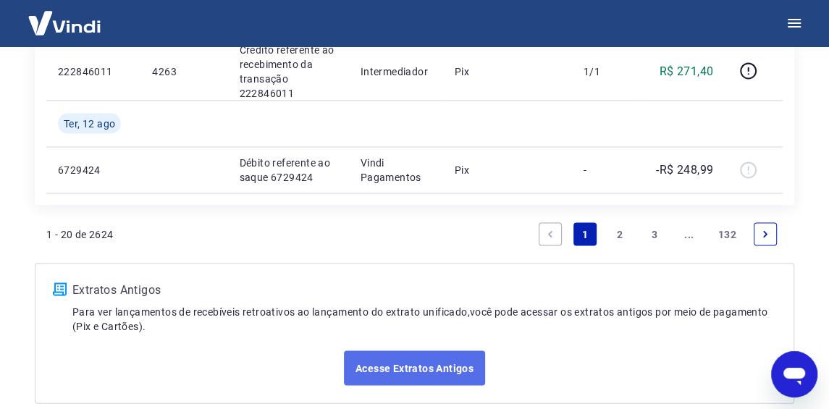
click at [462, 362] on link "Acesse Extratos Antigos" at bounding box center [414, 368] width 141 height 35
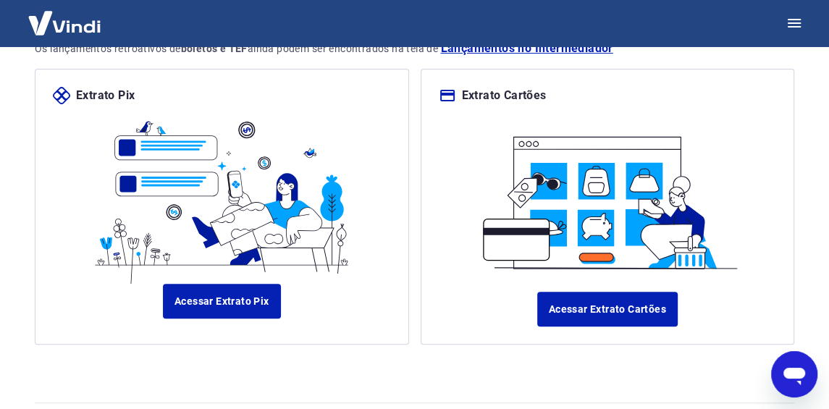
scroll to position [182, 0]
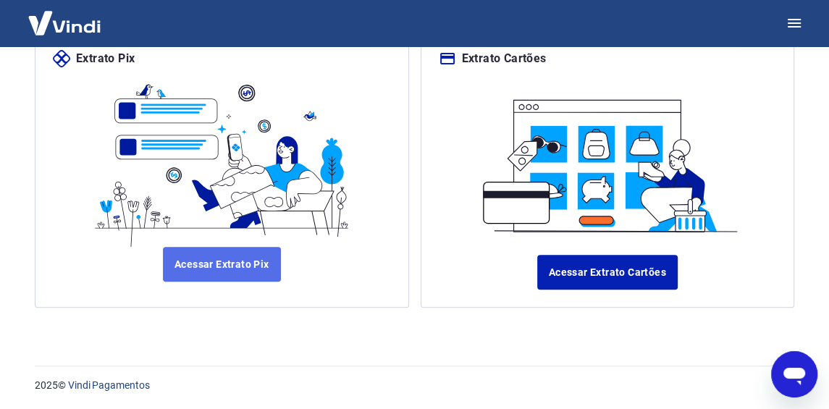
click at [187, 275] on link "Acessar Extrato Pix" at bounding box center [222, 264] width 118 height 35
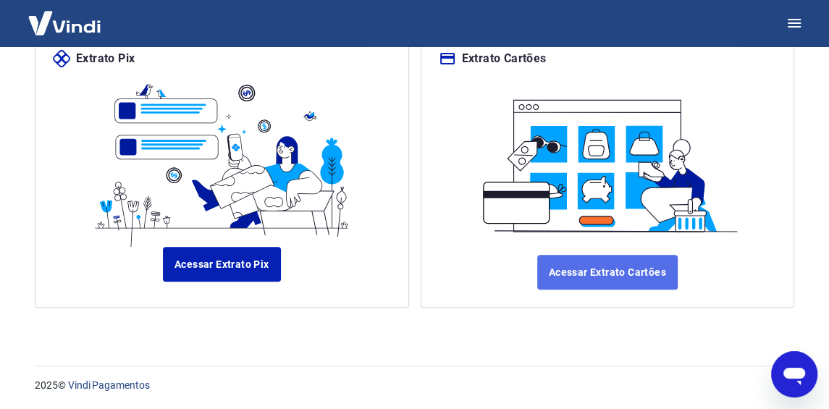
click at [585, 279] on link "Acessar Extrato Cartões" at bounding box center [607, 272] width 140 height 35
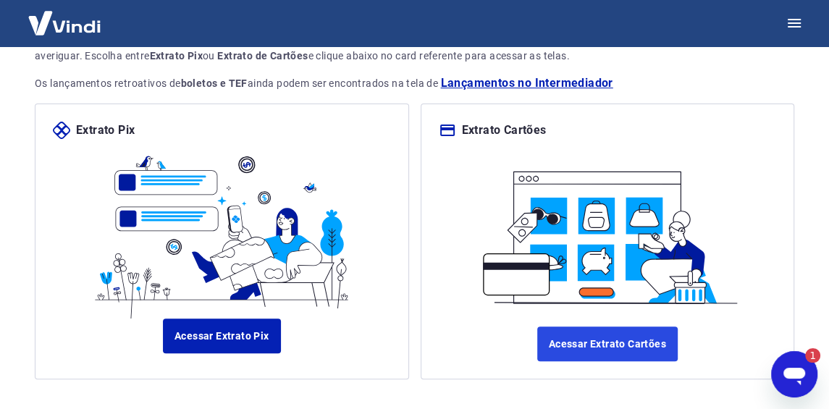
scroll to position [0, 0]
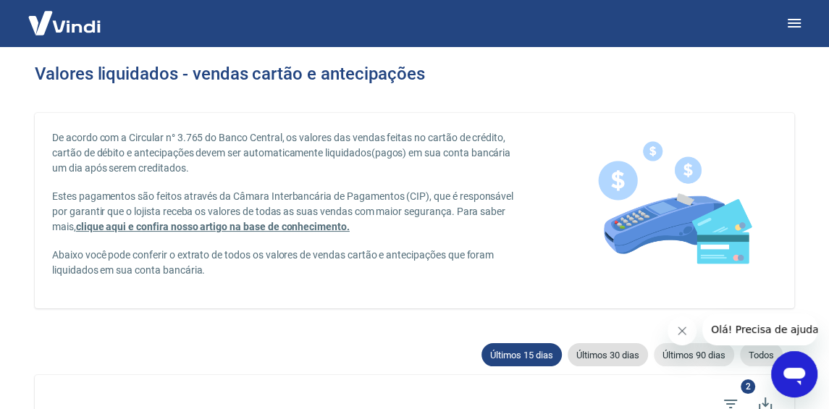
click at [599, 352] on span "Últimos 30 dias" at bounding box center [607, 355] width 80 height 11
type input "[DATE]"
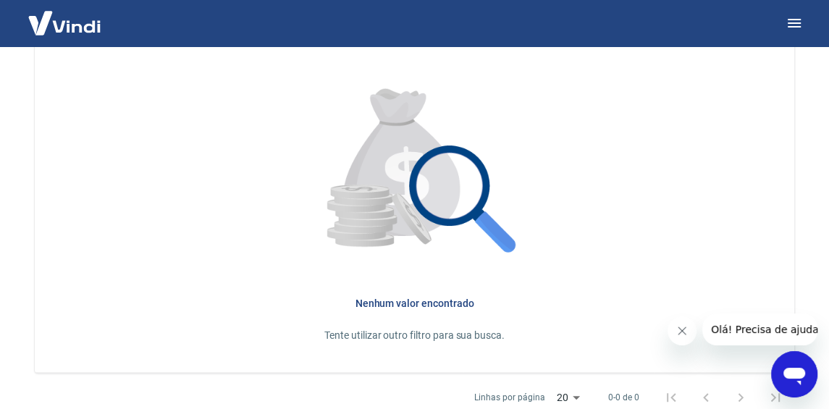
scroll to position [297, 0]
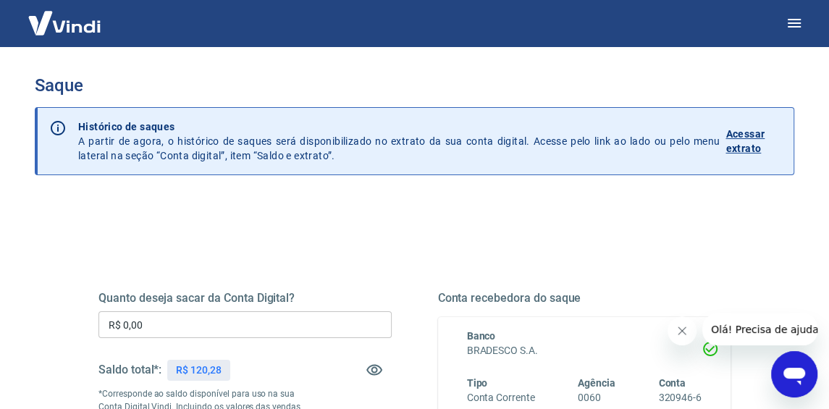
click at [736, 144] on p "Acessar extrato" at bounding box center [753, 141] width 56 height 29
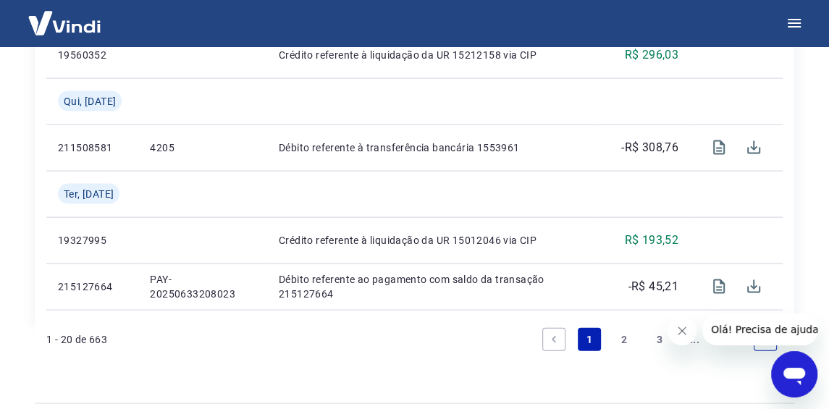
scroll to position [1847, 0]
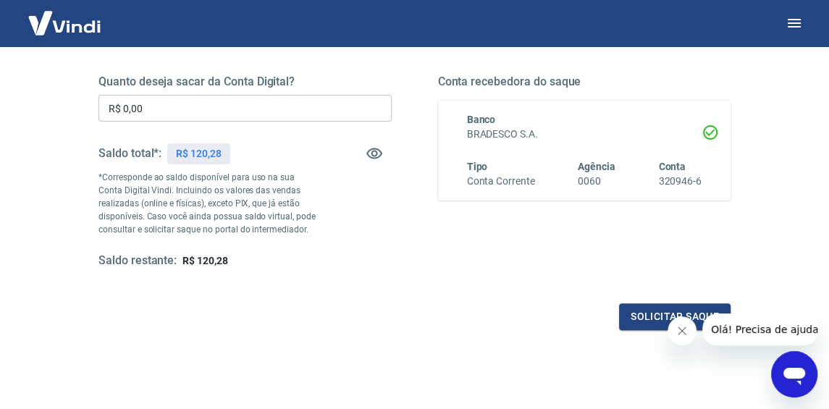
scroll to position [72, 0]
